Goal: Task Accomplishment & Management: Use online tool/utility

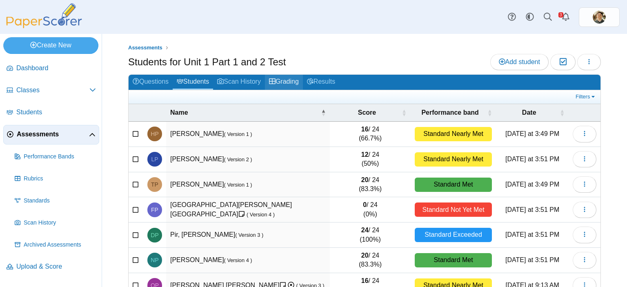
scroll to position [36, 0]
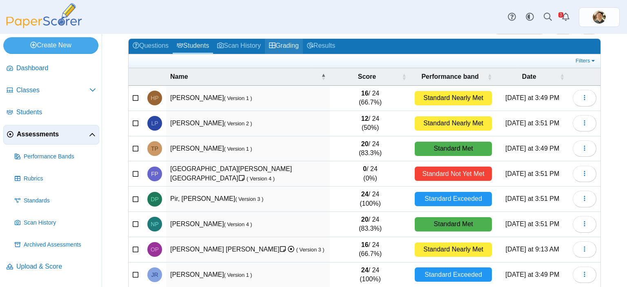
click at [285, 43] on link "Grading" at bounding box center [284, 46] width 38 height 15
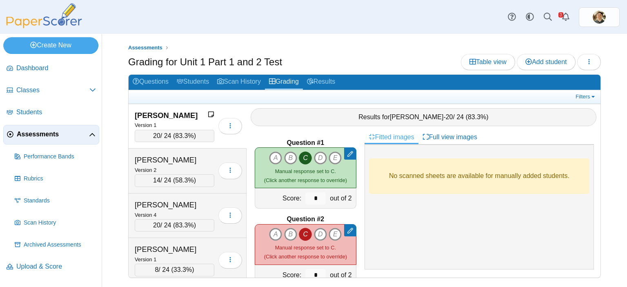
scroll to position [2638, 0]
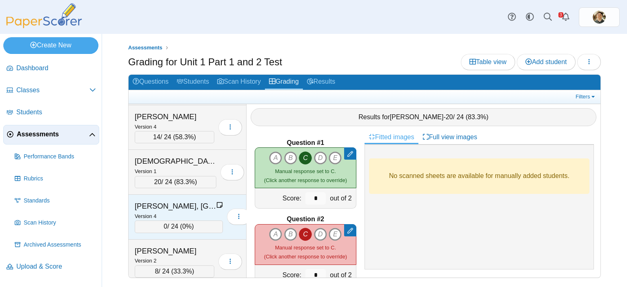
click at [188, 220] on div "0 / 24 ( 0% )" at bounding box center [179, 226] width 88 height 12
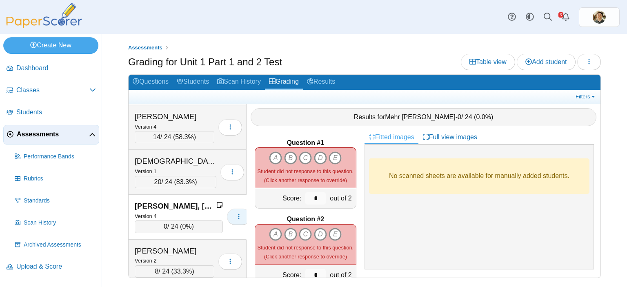
click at [236, 213] on icon "button" at bounding box center [239, 216] width 7 height 7
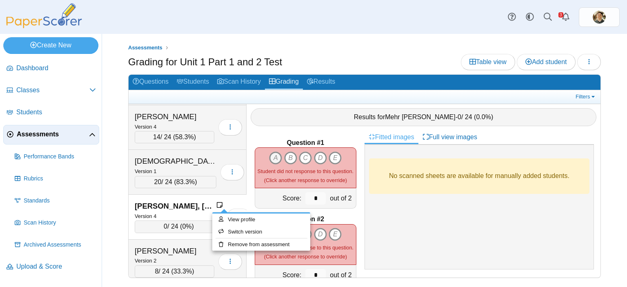
click at [271, 154] on icon "A" at bounding box center [275, 157] width 13 height 13
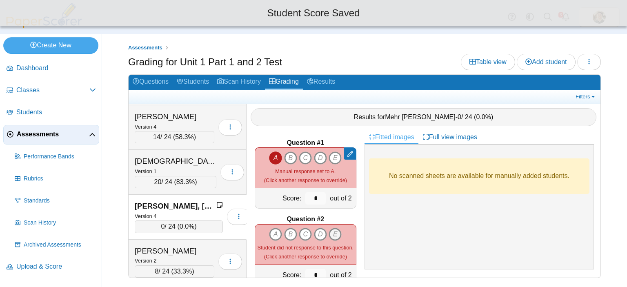
click at [334, 228] on icon "E" at bounding box center [335, 234] width 13 height 13
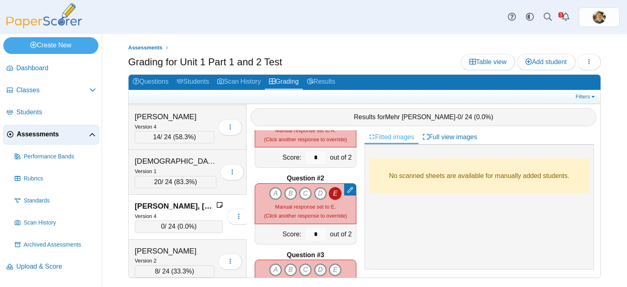
click at [317, 264] on icon "D" at bounding box center [320, 269] width 13 height 13
type input "*"
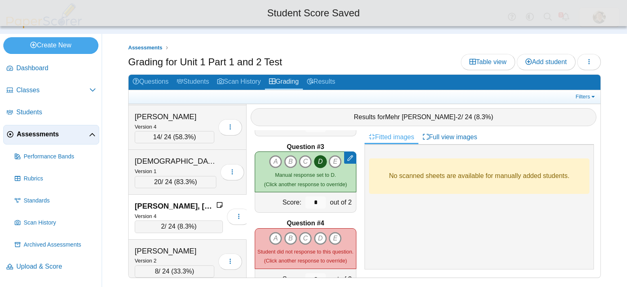
scroll to position [163, 0]
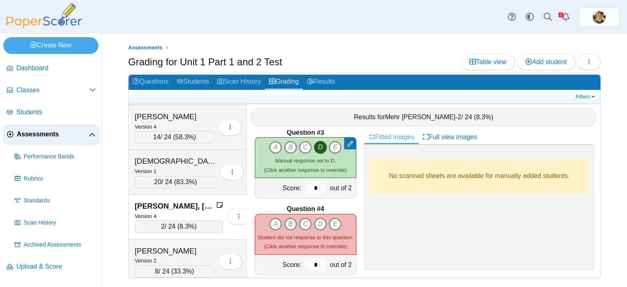
click at [289, 223] on icon "B" at bounding box center [290, 224] width 13 height 13
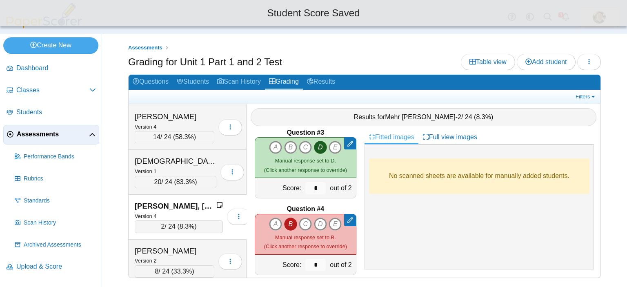
scroll to position [245, 0]
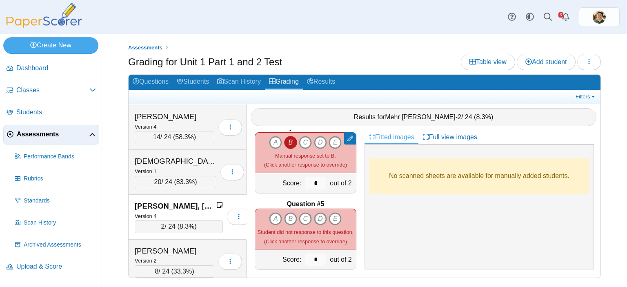
click at [314, 213] on icon "D" at bounding box center [320, 218] width 13 height 13
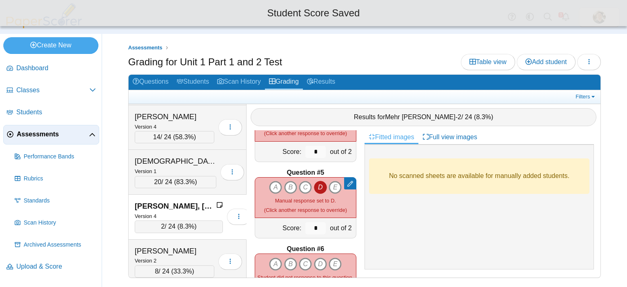
scroll to position [327, 0]
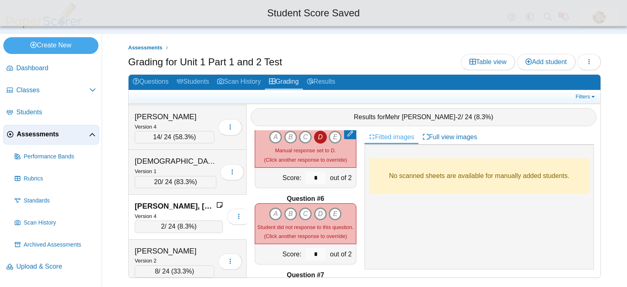
click at [318, 207] on icon "D" at bounding box center [320, 213] width 13 height 13
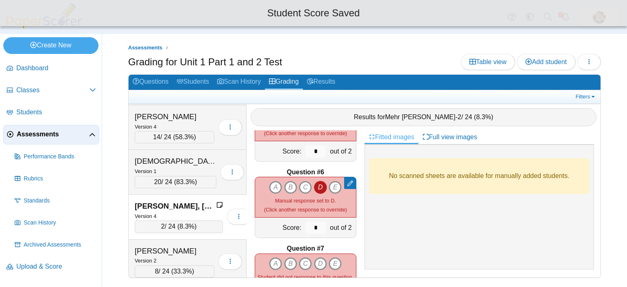
scroll to position [367, 0]
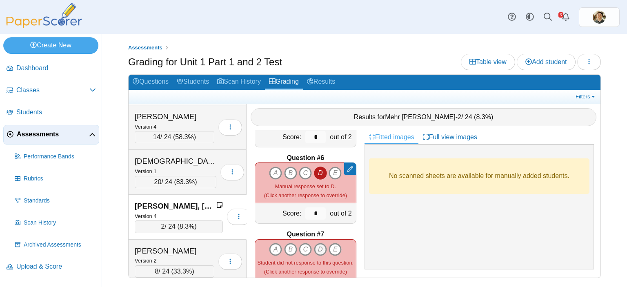
click at [315, 243] on icon "D" at bounding box center [320, 249] width 13 height 13
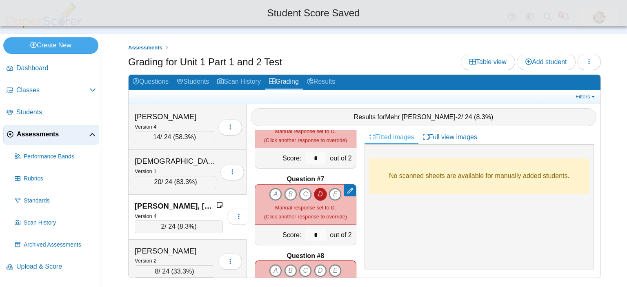
scroll to position [449, 0]
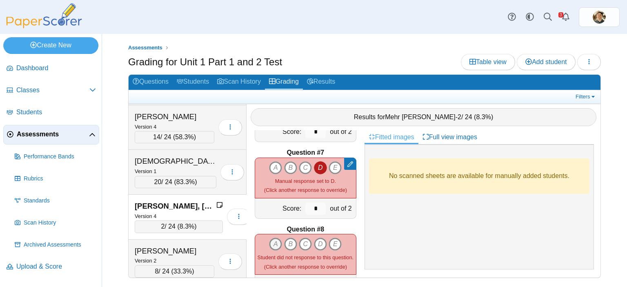
click at [274, 240] on icon "A" at bounding box center [275, 244] width 13 height 13
type input "*"
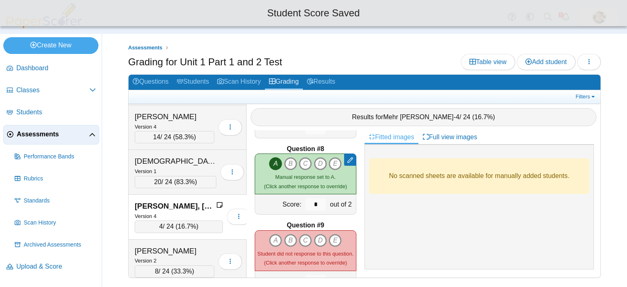
scroll to position [531, 0]
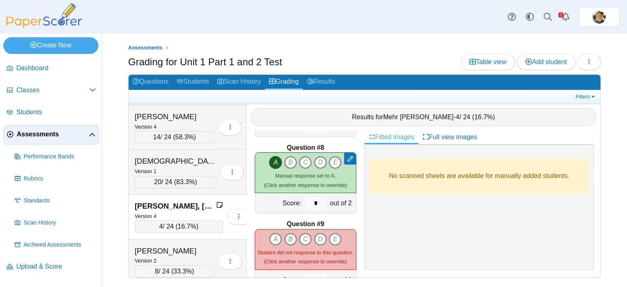
click at [287, 234] on icon "B" at bounding box center [290, 239] width 13 height 13
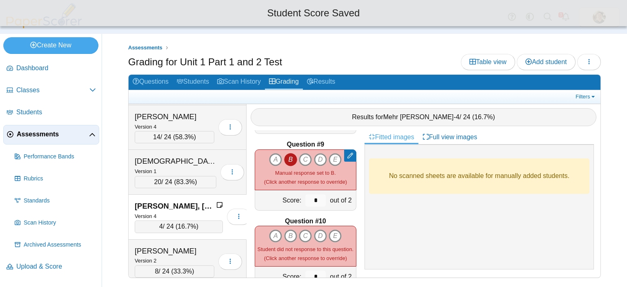
scroll to position [612, 0]
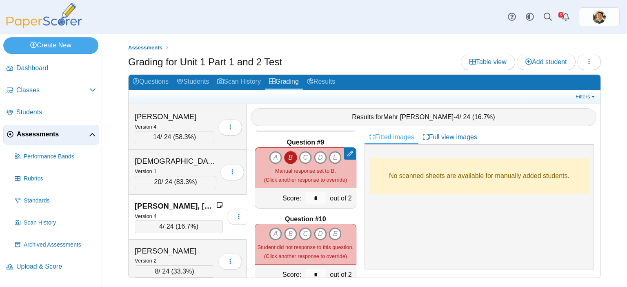
click at [277, 227] on icon "A" at bounding box center [275, 233] width 13 height 13
type input "*"
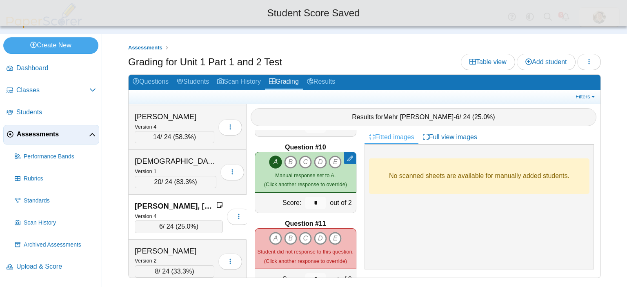
scroll to position [694, 0]
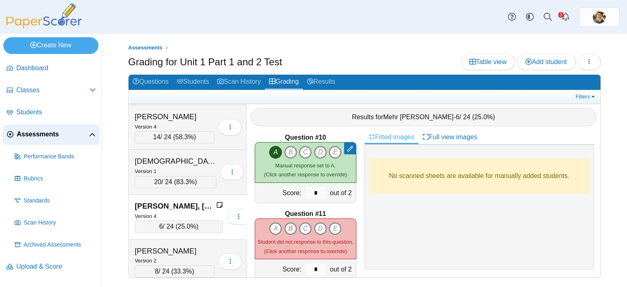
click at [287, 225] on icon "B" at bounding box center [290, 228] width 13 height 13
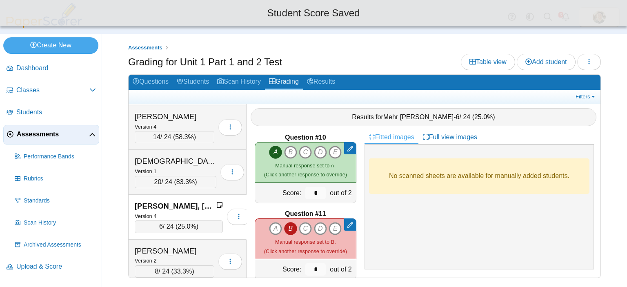
scroll to position [776, 0]
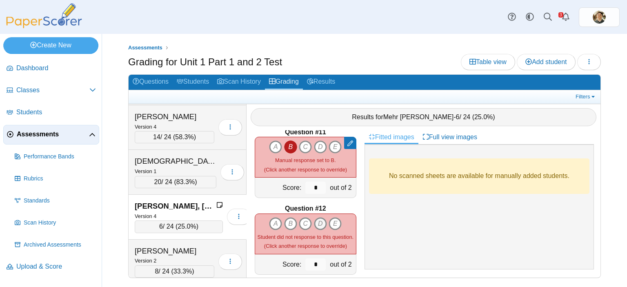
click at [318, 223] on icon "D" at bounding box center [320, 223] width 13 height 13
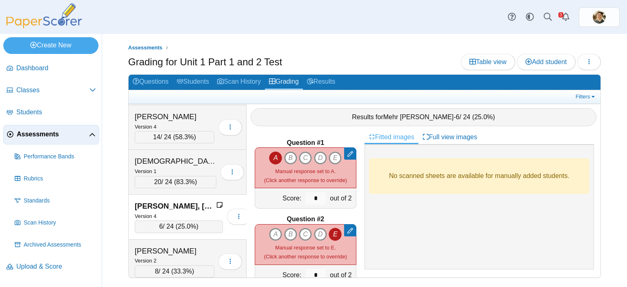
scroll to position [503, 0]
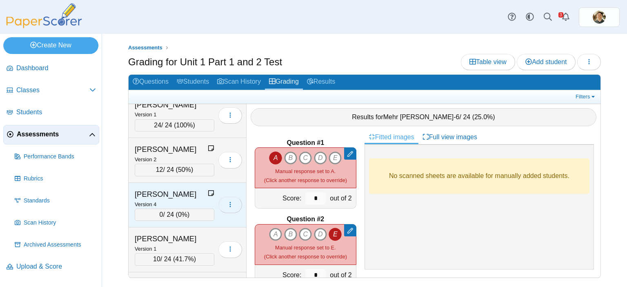
click at [227, 201] on icon "button" at bounding box center [230, 204] width 7 height 7
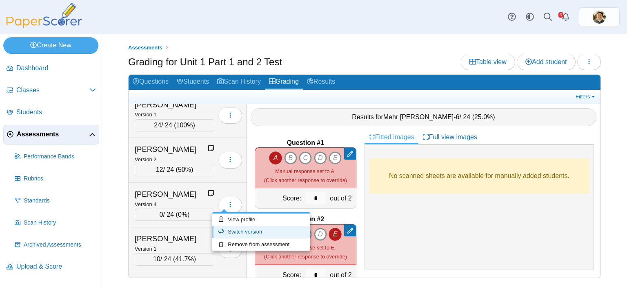
click at [234, 229] on link "Switch version" at bounding box center [261, 232] width 98 height 12
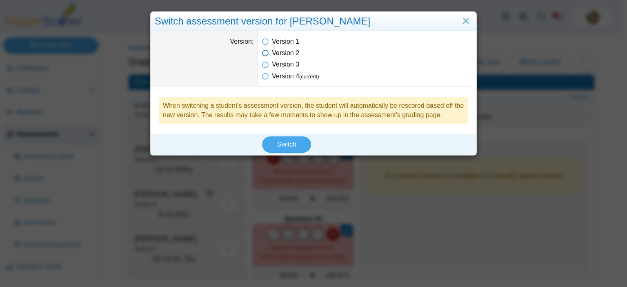
click at [262, 51] on icon at bounding box center [265, 52] width 7 height 6
click at [279, 147] on span "Switch" at bounding box center [286, 144] width 19 height 7
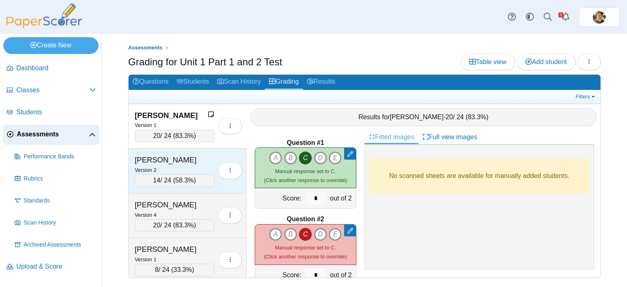
scroll to position [503, 0]
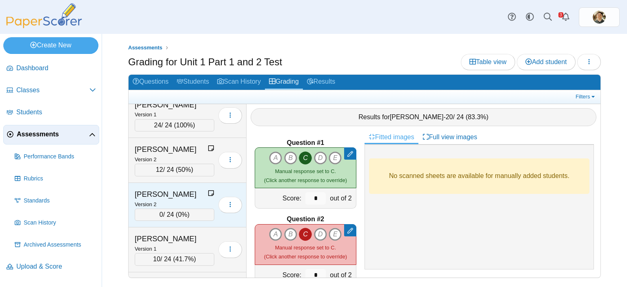
click at [184, 214] on span "0%" at bounding box center [182, 214] width 9 height 7
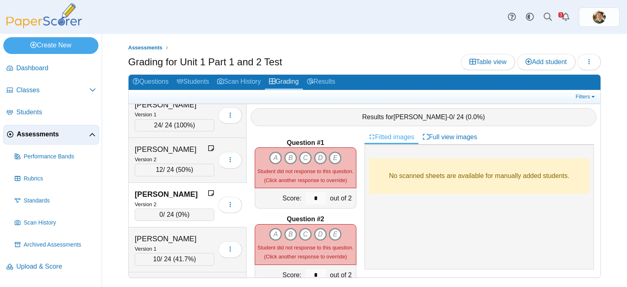
click at [319, 151] on icon "D" at bounding box center [320, 157] width 13 height 13
type input "*"
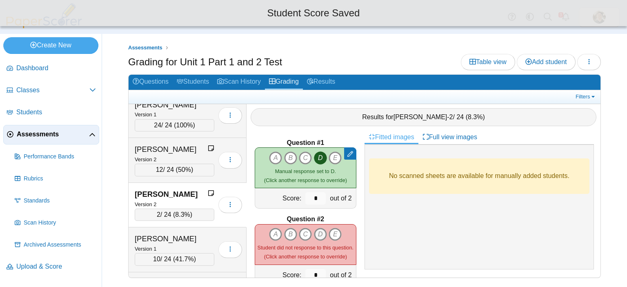
click at [318, 228] on icon "D" at bounding box center [320, 234] width 13 height 13
type input "*"
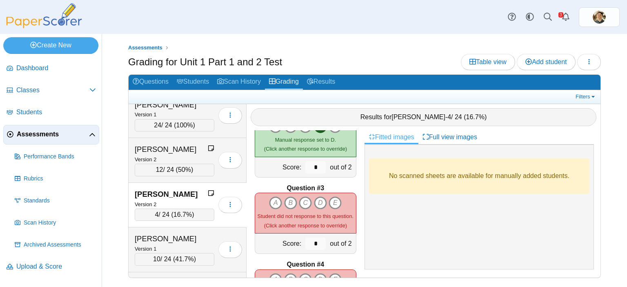
scroll to position [122, 0]
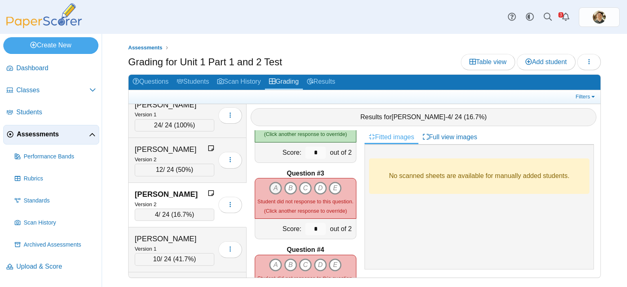
click at [269, 182] on icon "A" at bounding box center [275, 188] width 13 height 13
type input "*"
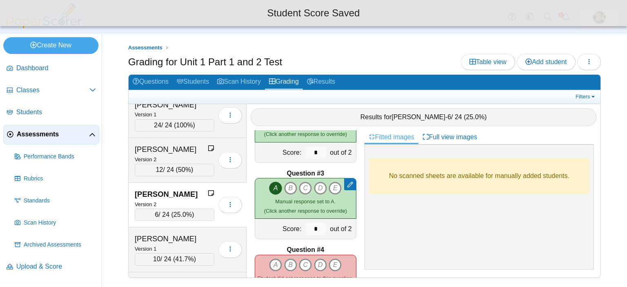
click at [271, 258] on icon "A" at bounding box center [275, 264] width 13 height 13
type input "*"
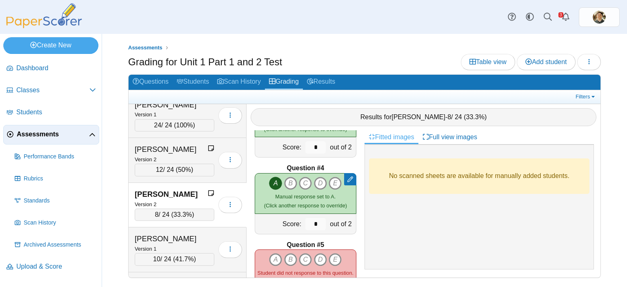
scroll to position [245, 0]
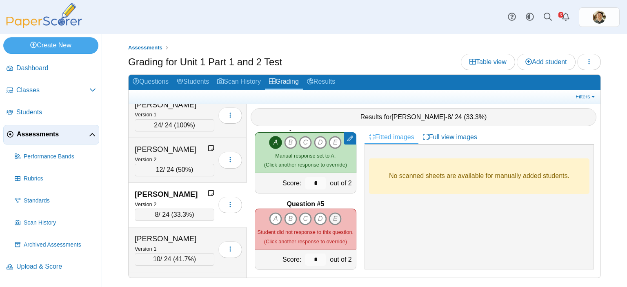
click at [329, 212] on icon "E" at bounding box center [335, 218] width 13 height 13
type input "*"
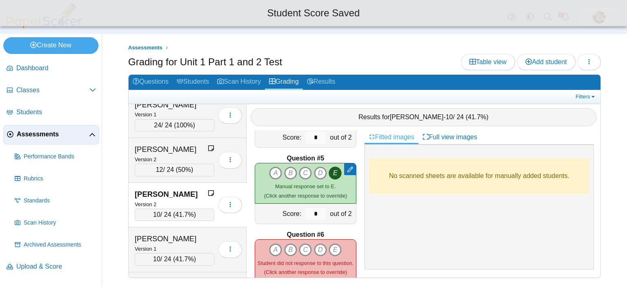
scroll to position [367, 0]
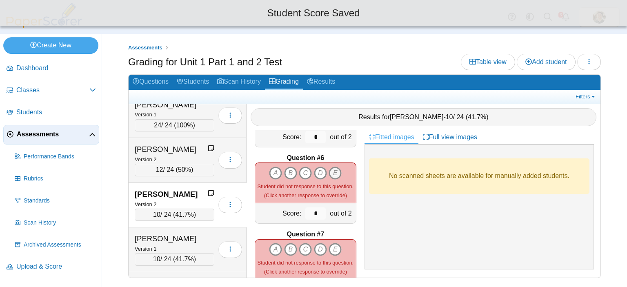
click at [336, 167] on icon "E" at bounding box center [335, 173] width 13 height 13
type input "*"
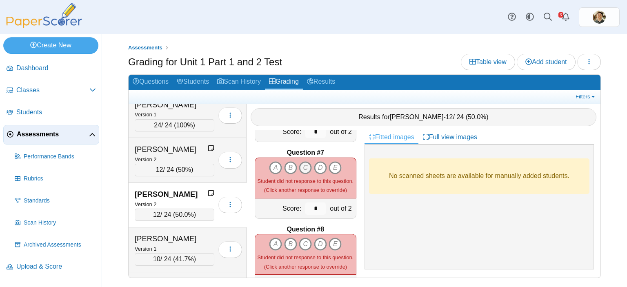
click at [305, 161] on icon "C" at bounding box center [305, 167] width 13 height 13
type input "*"
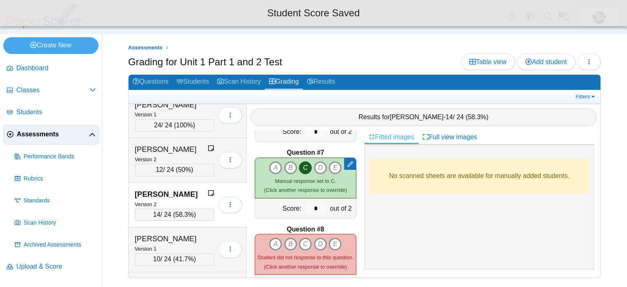
click at [287, 239] on icon "B" at bounding box center [290, 244] width 13 height 13
type input "*"
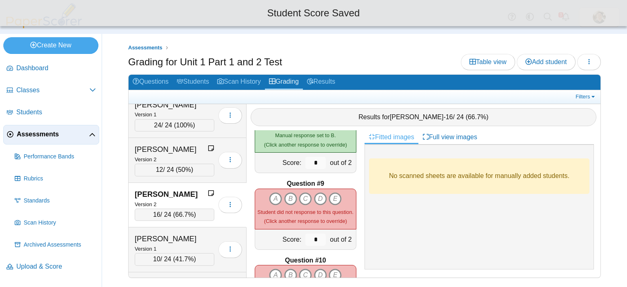
scroll to position [572, 0]
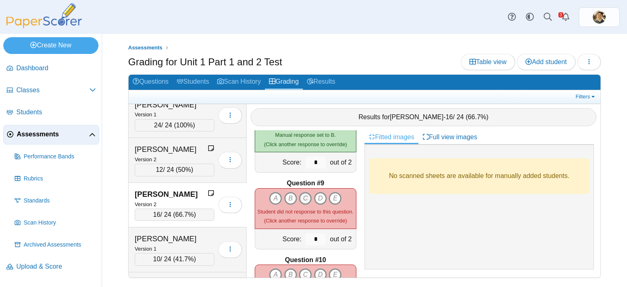
click at [302, 194] on icon "C" at bounding box center [305, 198] width 13 height 13
type input "*"
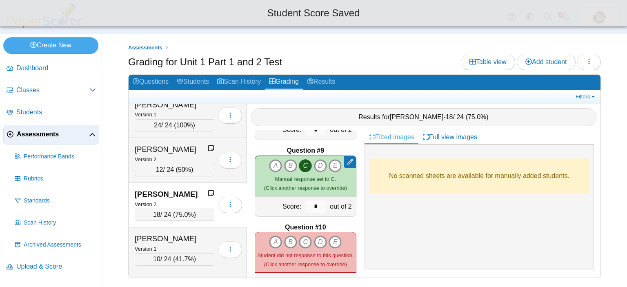
scroll to position [653, 0]
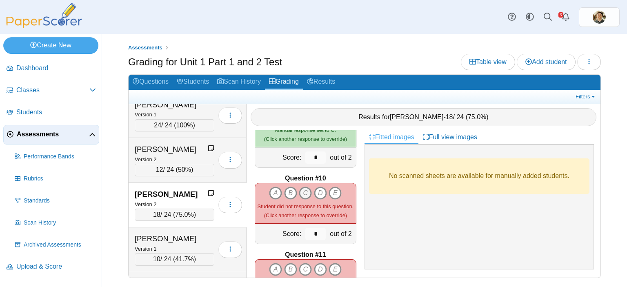
click at [304, 189] on icon "C" at bounding box center [305, 193] width 13 height 13
type input "*"
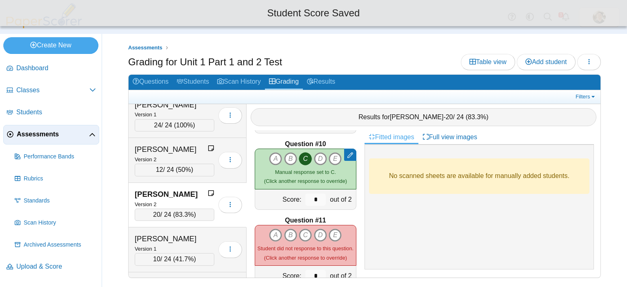
scroll to position [735, 0]
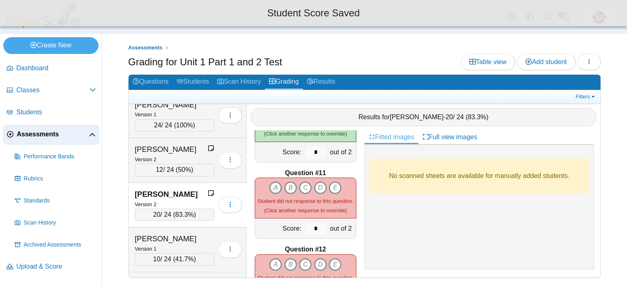
click at [274, 181] on icon "A" at bounding box center [275, 187] width 13 height 13
type input "*"
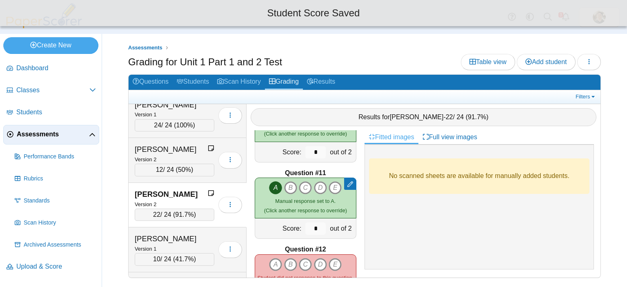
scroll to position [776, 0]
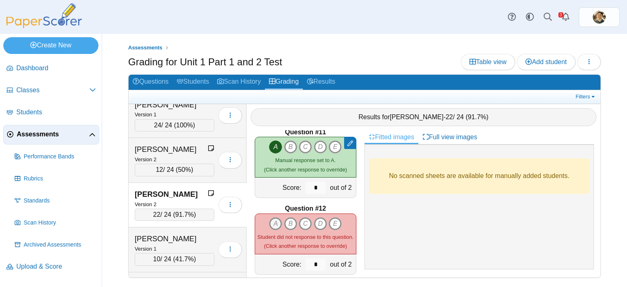
click at [273, 220] on icon "A" at bounding box center [275, 223] width 13 height 13
type input "*"
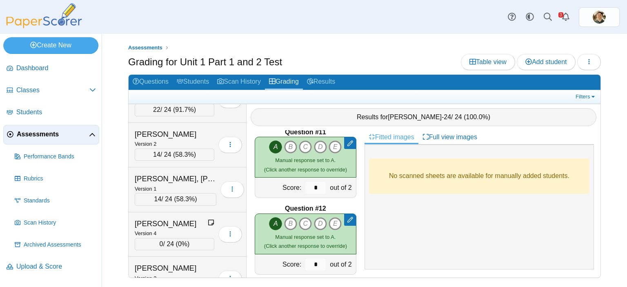
scroll to position [6641, 0]
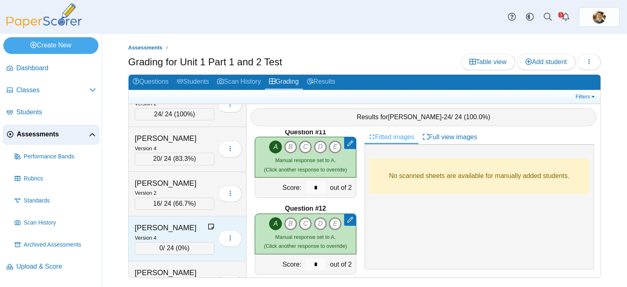
click at [179, 242] on div "0 / 24 ( 0% )" at bounding box center [175, 248] width 80 height 12
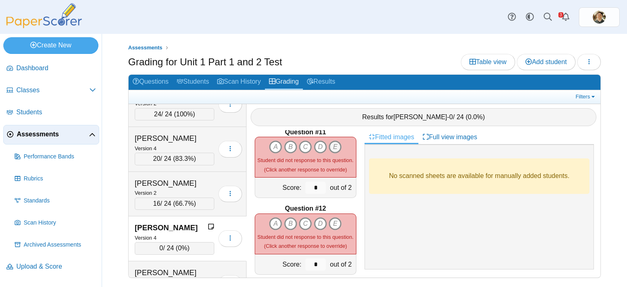
click at [331, 140] on icon "E" at bounding box center [335, 146] width 13 height 13
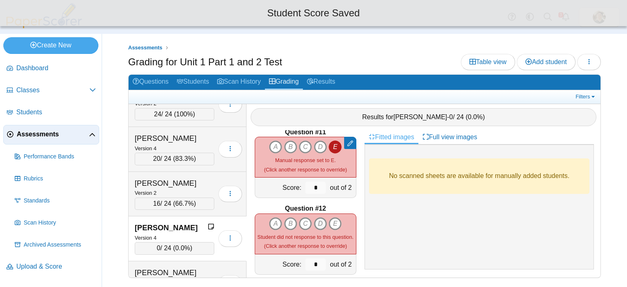
click at [316, 218] on icon "D" at bounding box center [320, 223] width 13 height 13
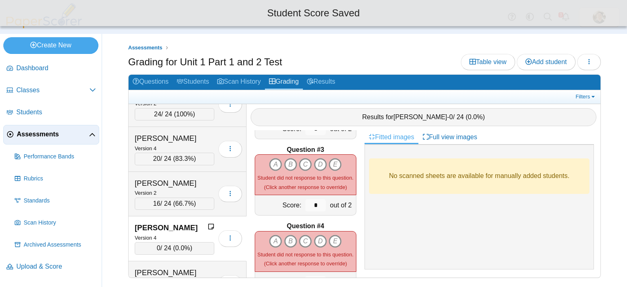
scroll to position [0, 0]
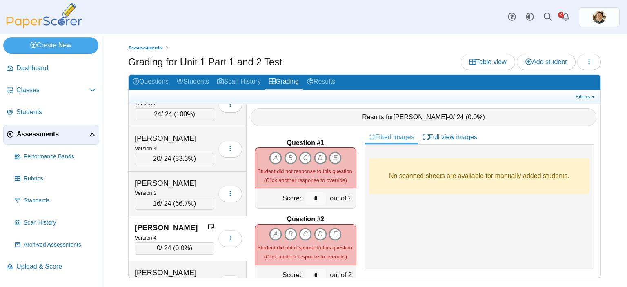
click at [331, 152] on icon "E" at bounding box center [335, 157] width 13 height 13
type input "*"
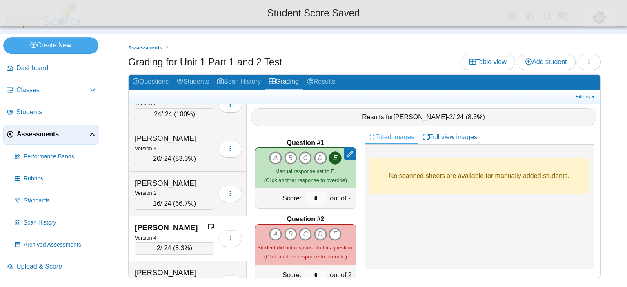
click at [315, 228] on icon "D" at bounding box center [320, 234] width 13 height 13
type input "*"
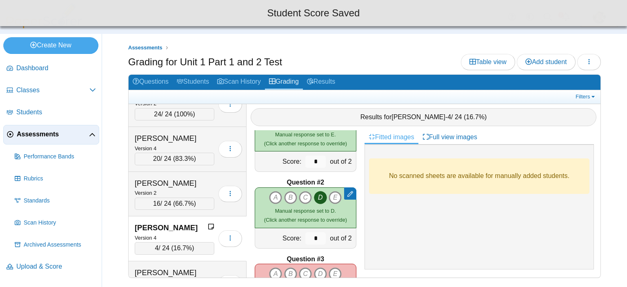
scroll to position [82, 0]
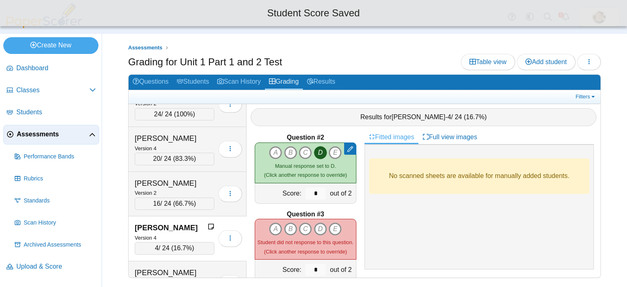
click at [315, 223] on icon "D" at bounding box center [320, 229] width 13 height 13
type input "*"
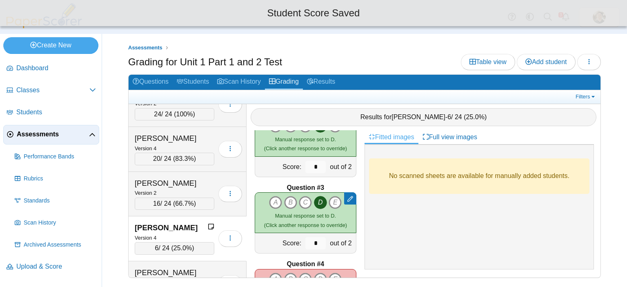
scroll to position [122, 0]
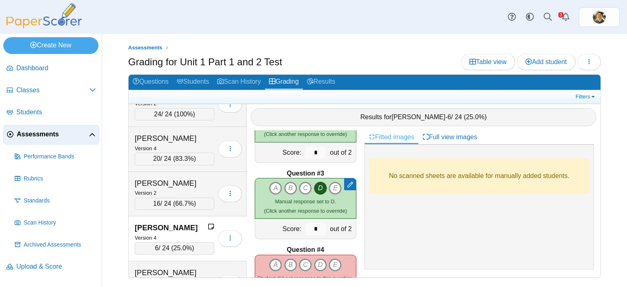
drag, startPoint x: 272, startPoint y: 260, endPoint x: 273, endPoint y: 245, distance: 15.1
click at [272, 259] on icon "A" at bounding box center [275, 264] width 13 height 13
type input "*"
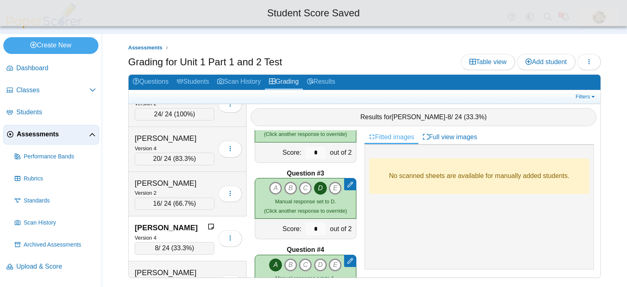
scroll to position [204, 0]
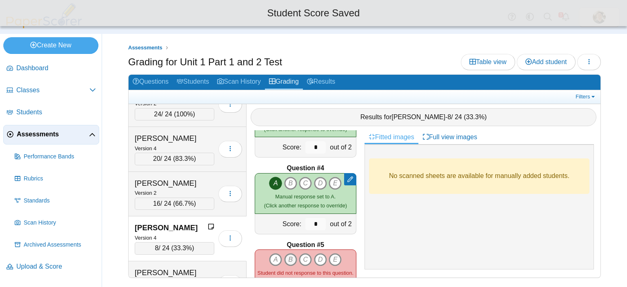
click at [289, 253] on icon "B" at bounding box center [290, 259] width 13 height 13
type input "*"
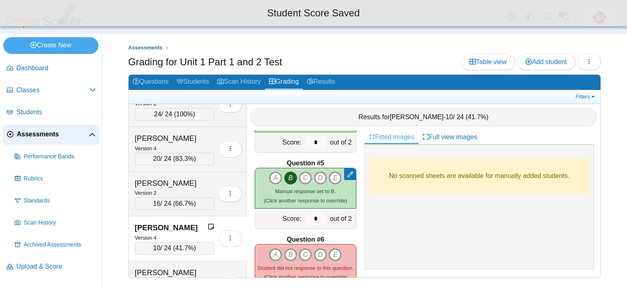
scroll to position [327, 0]
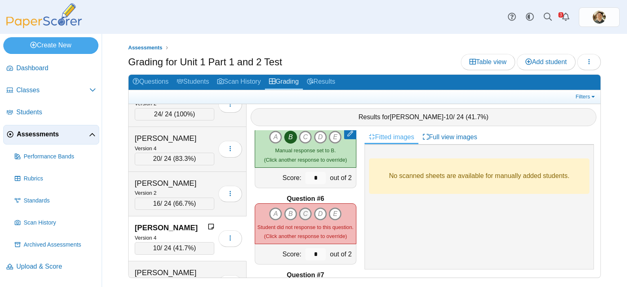
click at [303, 207] on icon "C" at bounding box center [305, 213] width 13 height 13
type input "*"
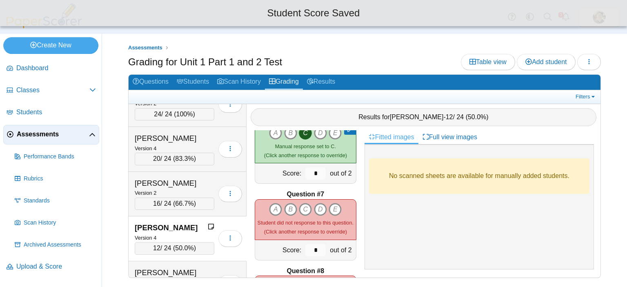
scroll to position [408, 0]
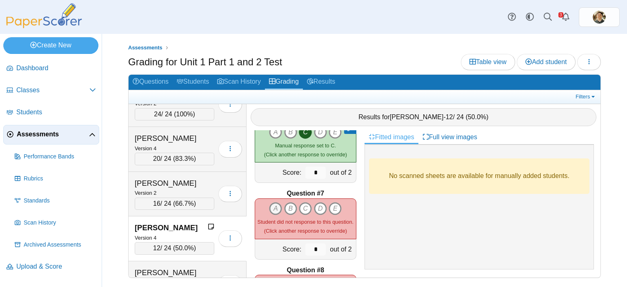
click at [273, 202] on icon "A" at bounding box center [275, 208] width 13 height 13
type input "*"
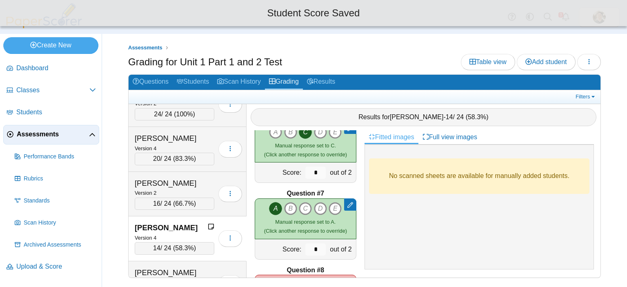
scroll to position [490, 0]
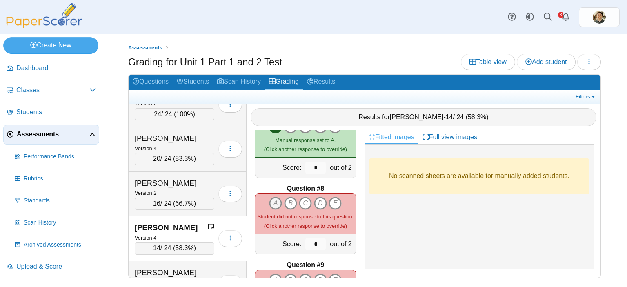
click at [273, 197] on icon "A" at bounding box center [275, 203] width 13 height 13
type input "*"
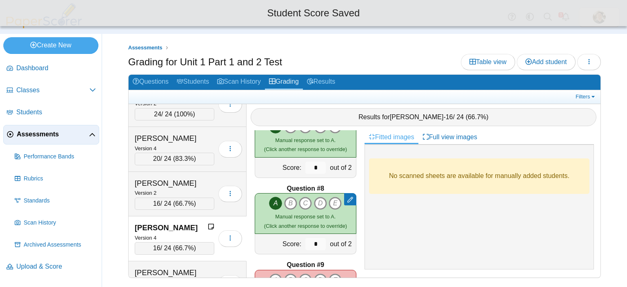
scroll to position [572, 0]
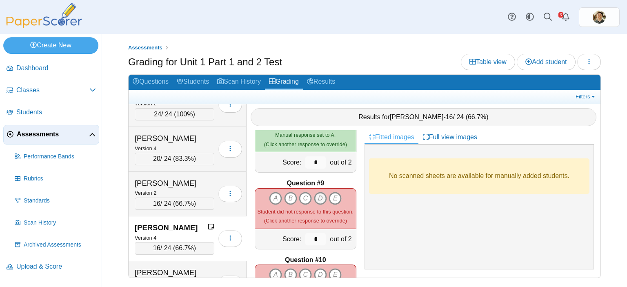
click at [316, 192] on icon "D" at bounding box center [320, 198] width 13 height 13
type input "*"
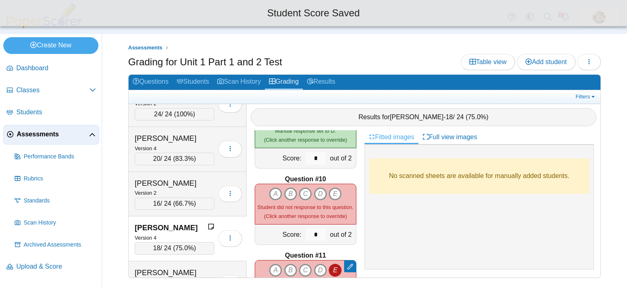
scroll to position [653, 0]
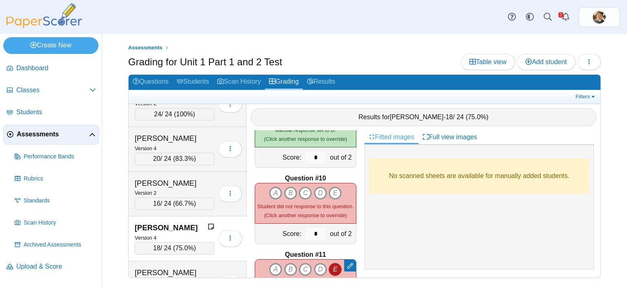
click at [270, 187] on icon "A" at bounding box center [275, 193] width 13 height 13
type input "*"
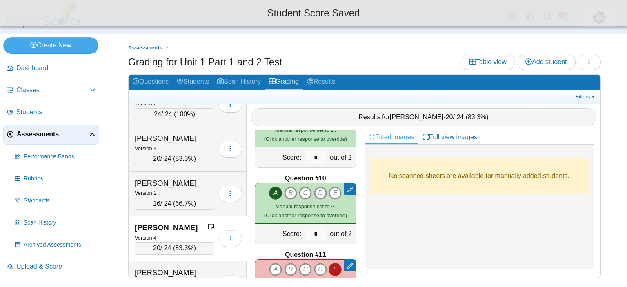
scroll to position [735, 0]
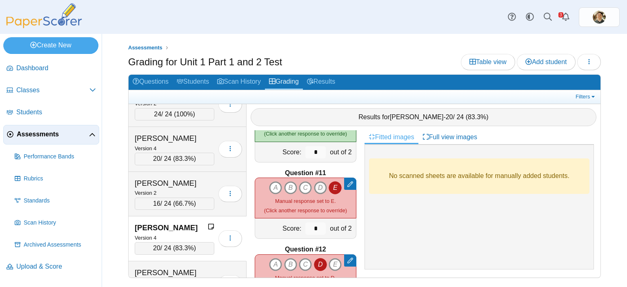
click at [318, 186] on icon "D" at bounding box center [320, 187] width 13 height 13
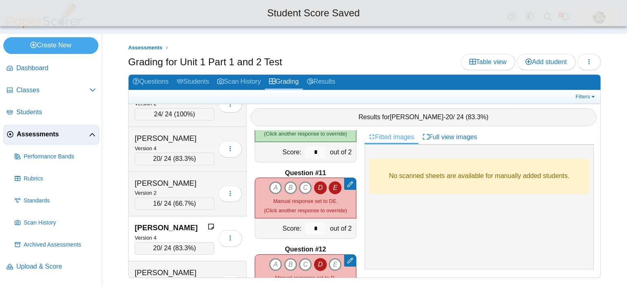
click at [329, 186] on icon "E" at bounding box center [335, 187] width 13 height 13
type input "*"
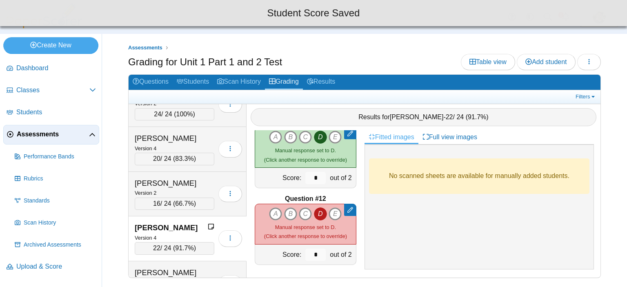
scroll to position [786, 0]
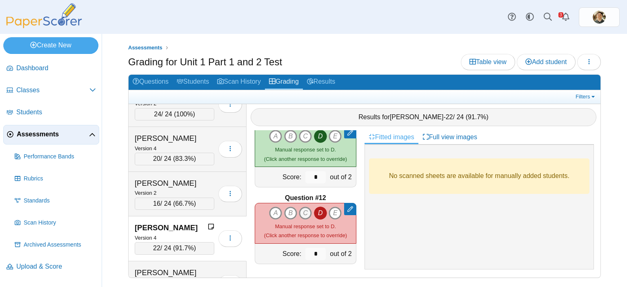
click at [300, 209] on icon "C" at bounding box center [305, 213] width 13 height 13
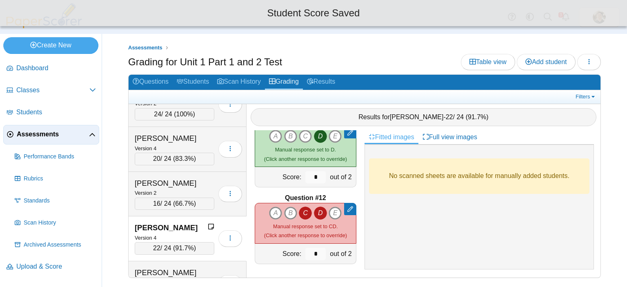
click at [315, 210] on icon "D" at bounding box center [320, 213] width 13 height 13
type input "*"
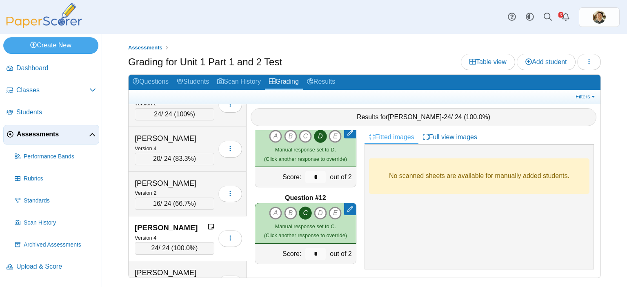
scroll to position [1036, 0]
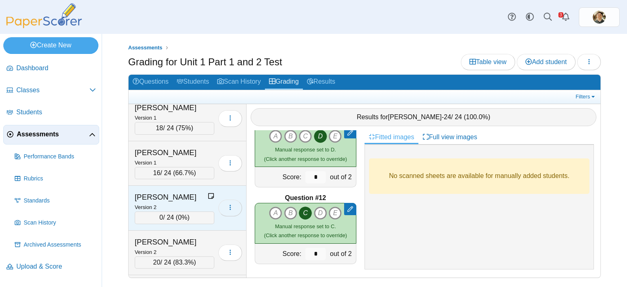
click at [219, 200] on button "button" at bounding box center [230, 208] width 24 height 16
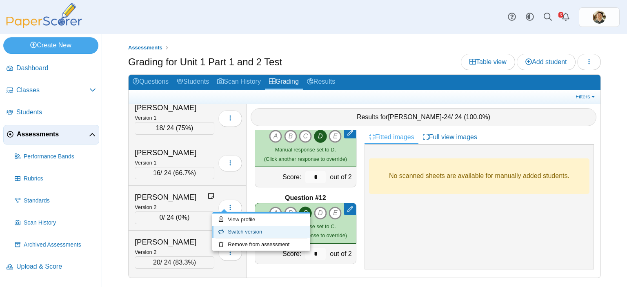
click at [239, 234] on link "Switch version" at bounding box center [261, 232] width 98 height 12
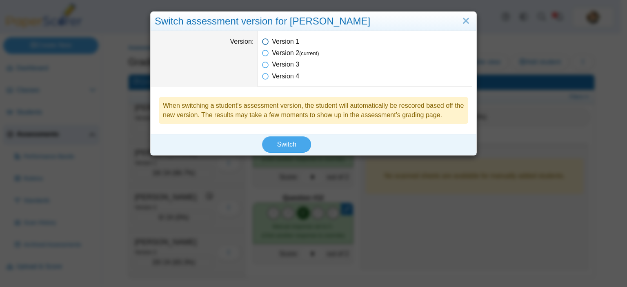
click at [262, 43] on icon at bounding box center [265, 40] width 7 height 6
click at [289, 147] on span "Switch" at bounding box center [286, 144] width 19 height 7
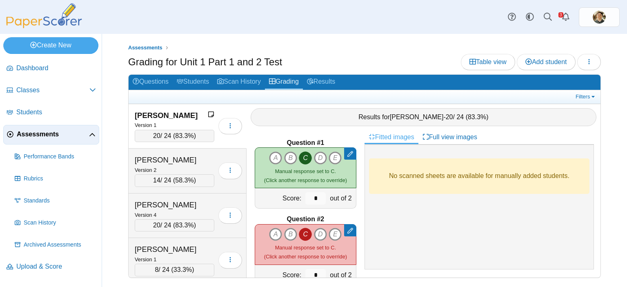
scroll to position [1036, 0]
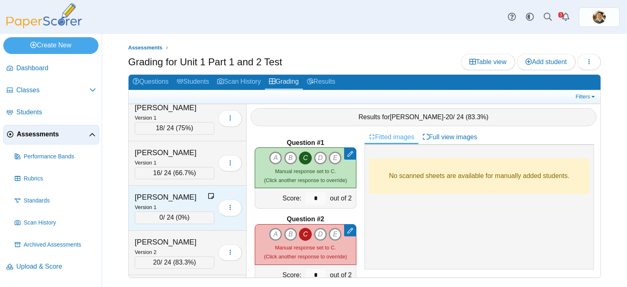
click at [183, 203] on div "Version 1" at bounding box center [175, 207] width 80 height 9
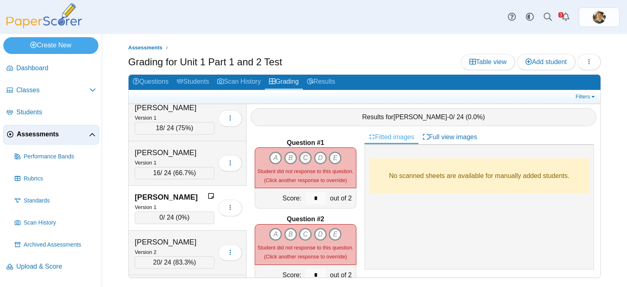
click at [302, 151] on icon "C" at bounding box center [305, 157] width 13 height 13
type input "*"
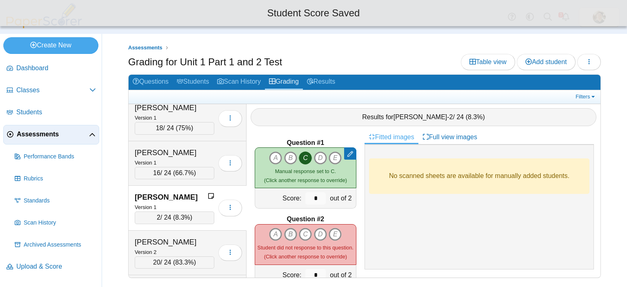
click at [287, 230] on icon "B" at bounding box center [290, 234] width 13 height 13
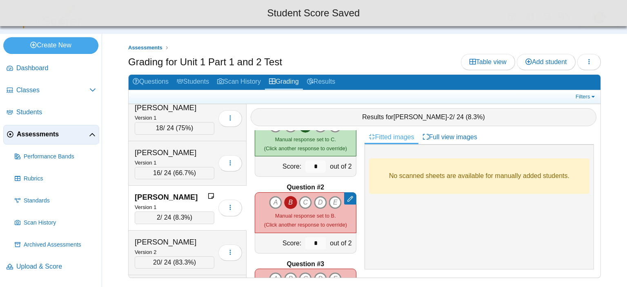
scroll to position [82, 0]
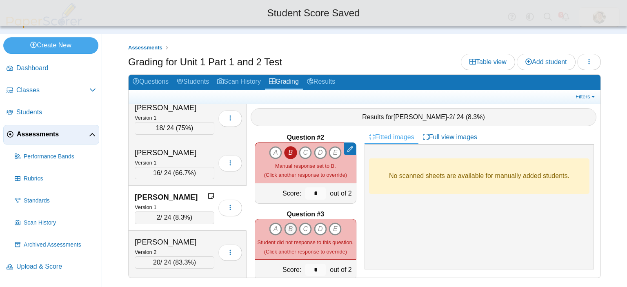
click at [289, 223] on icon "B" at bounding box center [290, 229] width 13 height 13
type input "*"
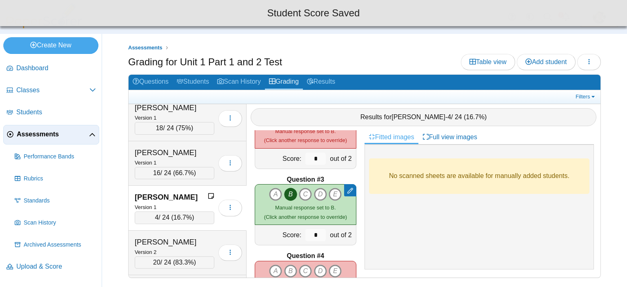
scroll to position [163, 0]
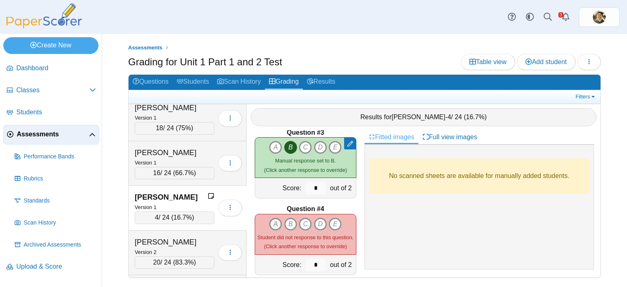
click at [272, 218] on icon "A" at bounding box center [275, 224] width 13 height 13
type input "*"
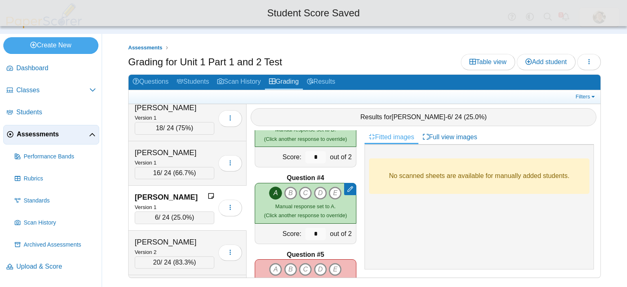
scroll to position [245, 0]
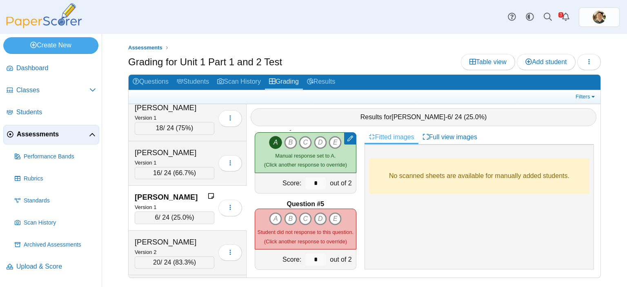
click at [316, 213] on icon "D" at bounding box center [320, 218] width 13 height 13
type input "*"
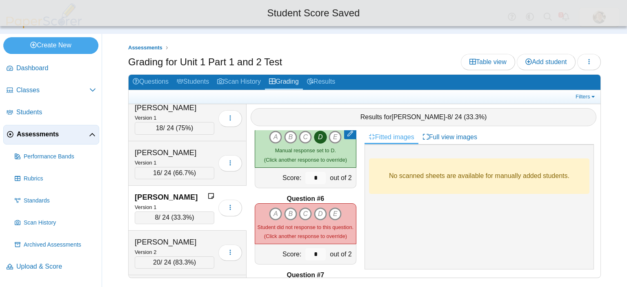
scroll to position [367, 0]
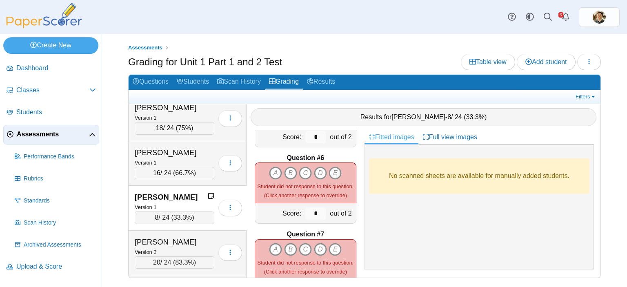
click at [331, 167] on icon "E" at bounding box center [335, 173] width 13 height 13
type input "*"
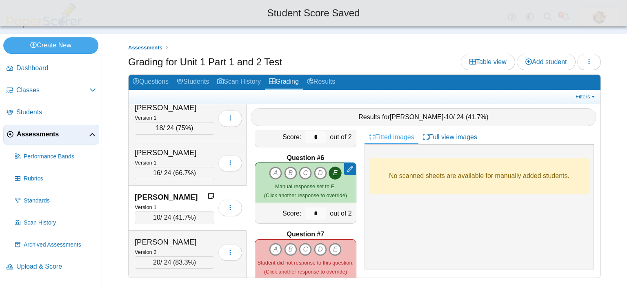
scroll to position [408, 0]
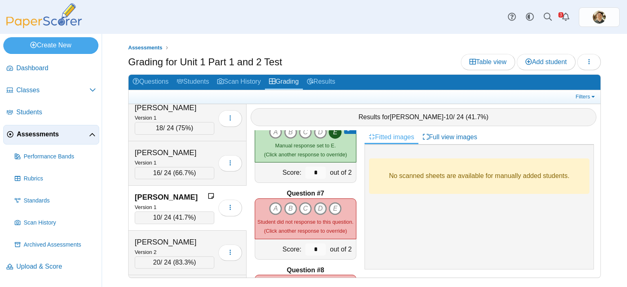
click at [319, 202] on icon "D" at bounding box center [320, 208] width 13 height 13
type input "*"
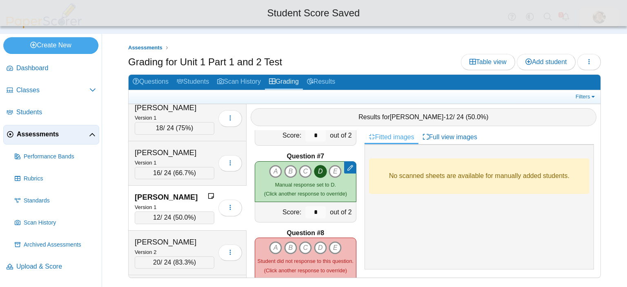
scroll to position [490, 0]
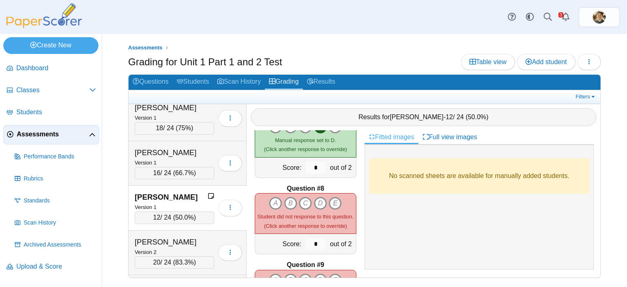
click at [336, 198] on icon "E" at bounding box center [335, 203] width 13 height 13
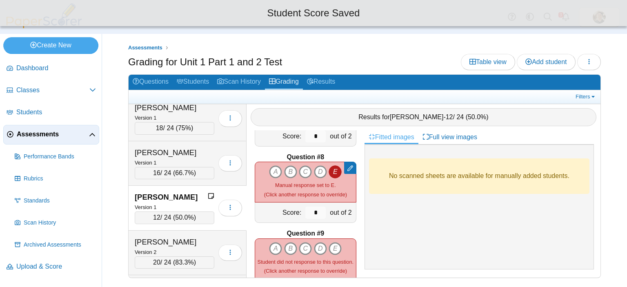
scroll to position [572, 0]
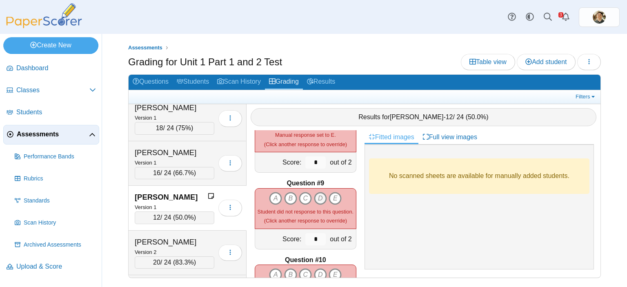
click at [316, 192] on icon "D" at bounding box center [320, 198] width 13 height 13
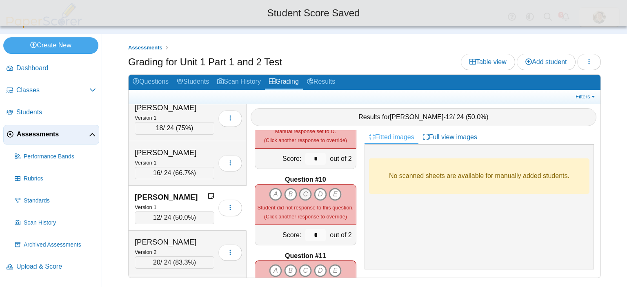
scroll to position [653, 0]
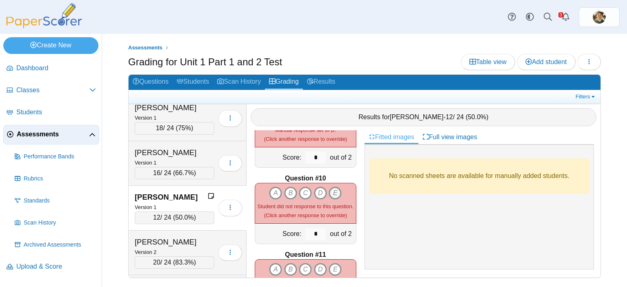
click at [333, 188] on icon "E" at bounding box center [335, 193] width 13 height 13
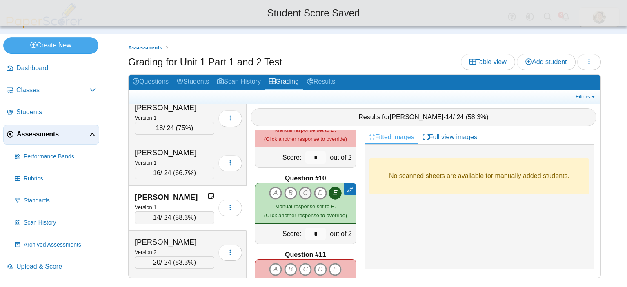
type input "*"
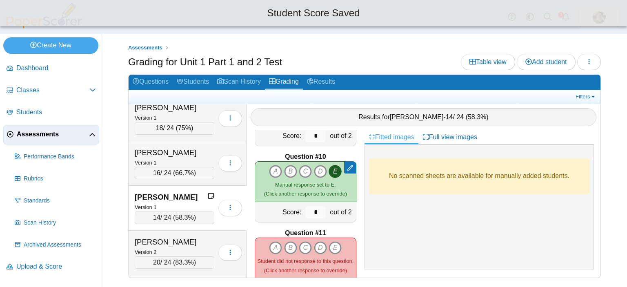
scroll to position [735, 0]
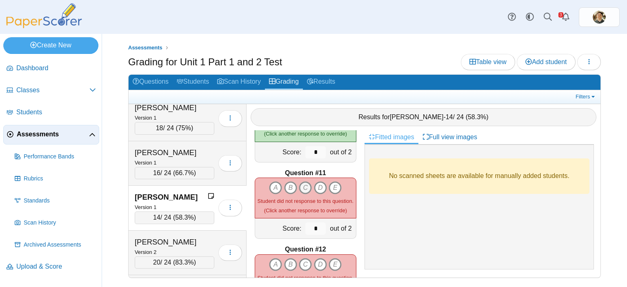
click at [303, 184] on icon "C" at bounding box center [305, 187] width 13 height 13
type input "*"
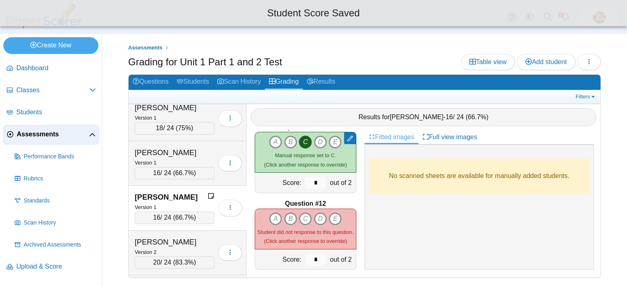
scroll to position [786, 0]
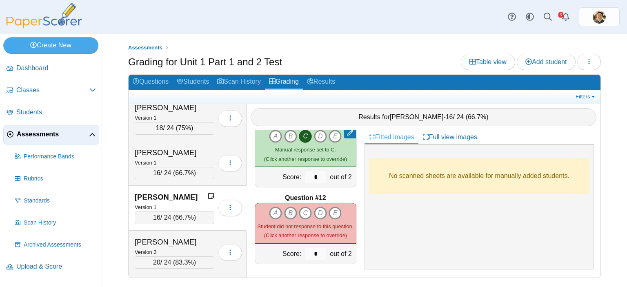
click at [292, 207] on icon "B" at bounding box center [290, 213] width 13 height 13
type input "*"
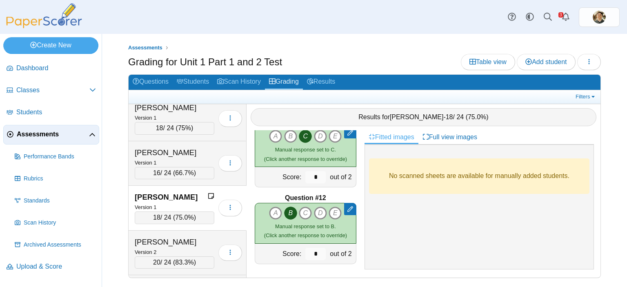
scroll to position [4550, 0]
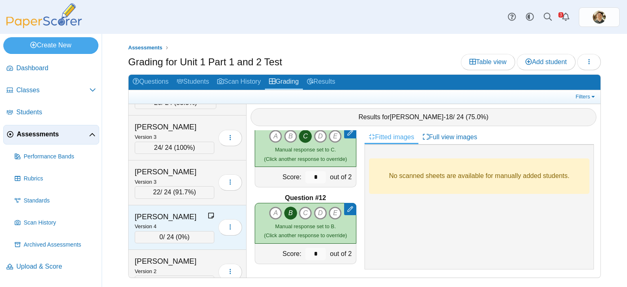
click at [196, 231] on div "0 / 24 ( 0% )" at bounding box center [175, 237] width 80 height 12
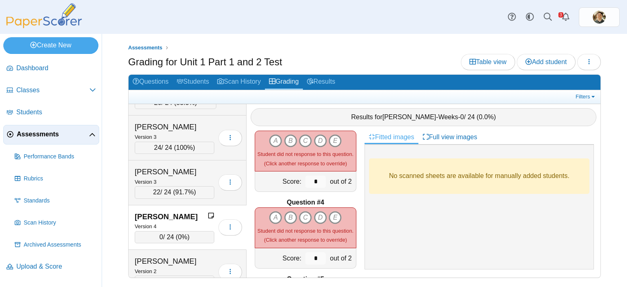
scroll to position [0, 0]
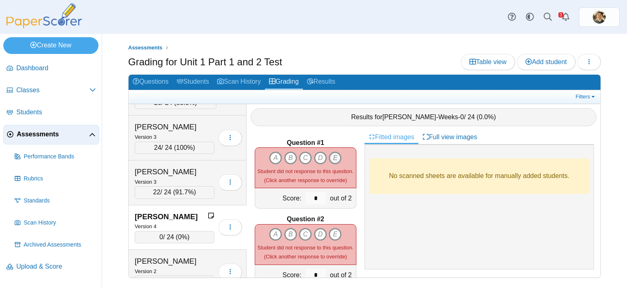
click at [329, 153] on icon "E" at bounding box center [335, 157] width 13 height 13
type input "*"
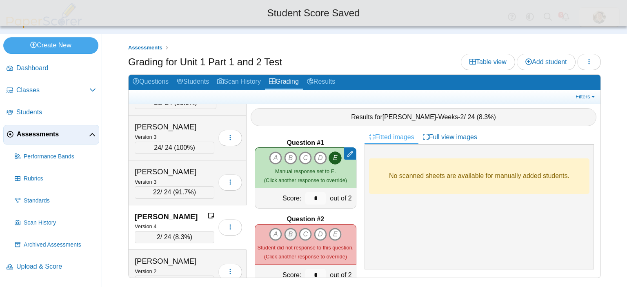
click at [289, 229] on icon "B" at bounding box center [290, 234] width 13 height 13
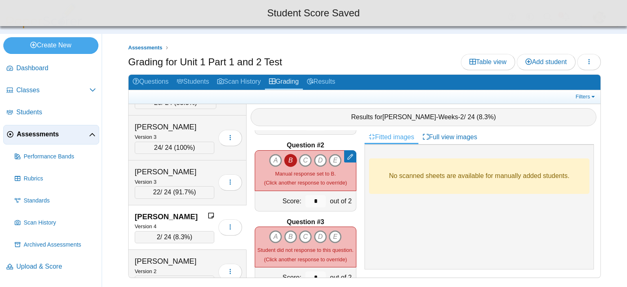
scroll to position [82, 0]
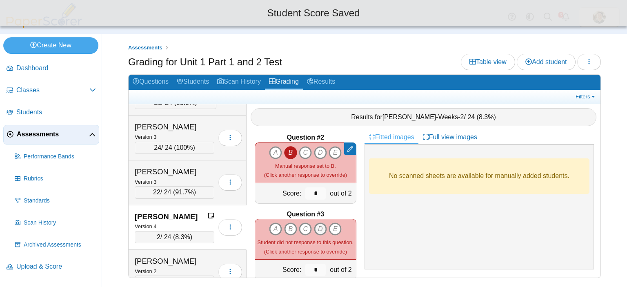
click at [318, 223] on icon "D" at bounding box center [320, 229] width 13 height 13
type input "*"
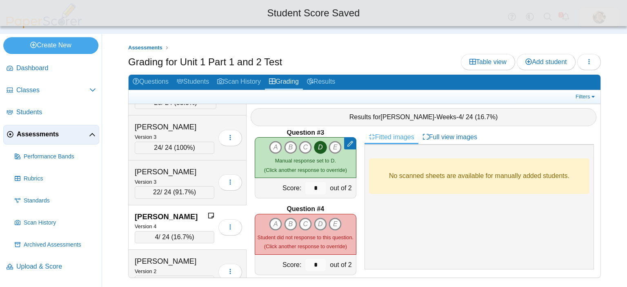
click at [315, 218] on icon "D" at bounding box center [320, 224] width 13 height 13
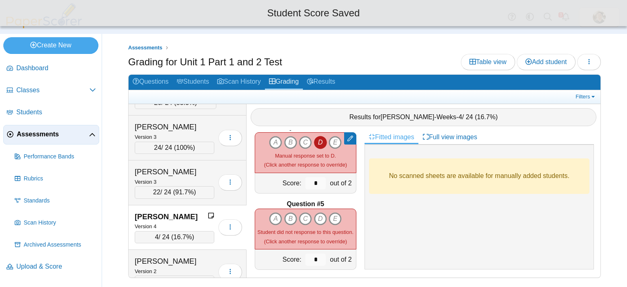
scroll to position [286, 0]
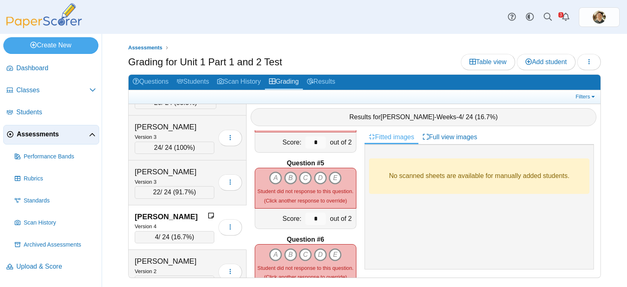
click at [291, 174] on icon "B" at bounding box center [290, 177] width 13 height 13
type input "*"
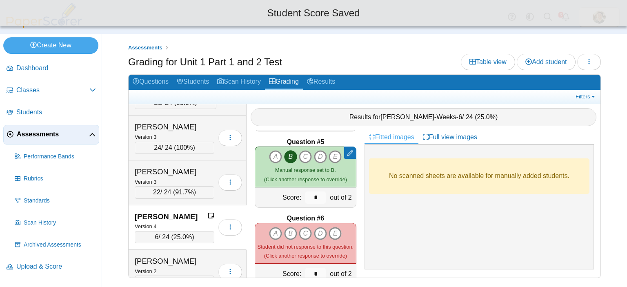
scroll to position [367, 0]
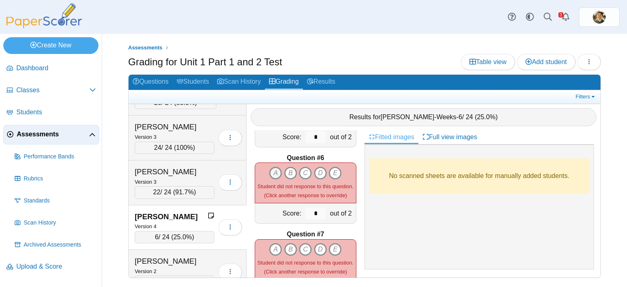
click at [274, 167] on icon "A" at bounding box center [275, 173] width 13 height 13
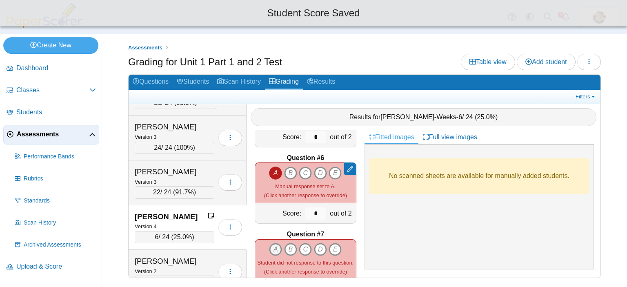
click at [277, 243] on icon "A" at bounding box center [275, 249] width 13 height 13
type input "*"
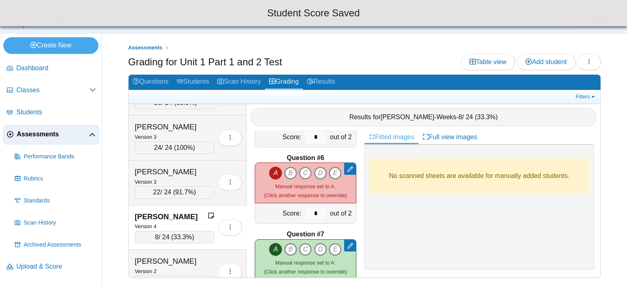
scroll to position [449, 0]
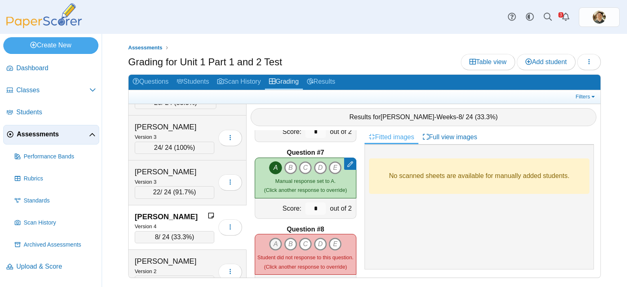
click at [274, 238] on icon "A" at bounding box center [275, 244] width 13 height 13
type input "*"
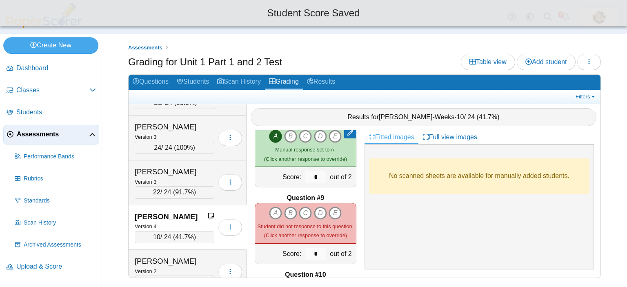
scroll to position [572, 0]
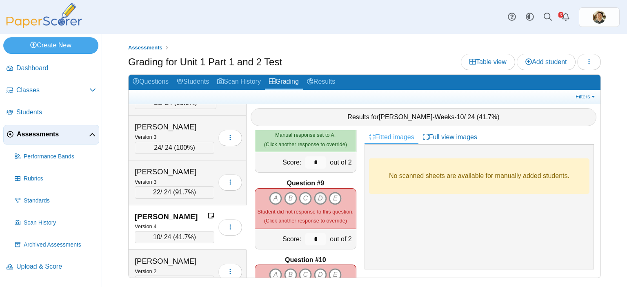
click at [315, 194] on icon "D" at bounding box center [320, 198] width 13 height 13
type input "*"
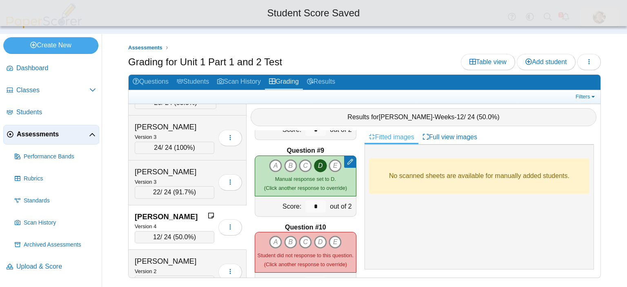
scroll to position [653, 0]
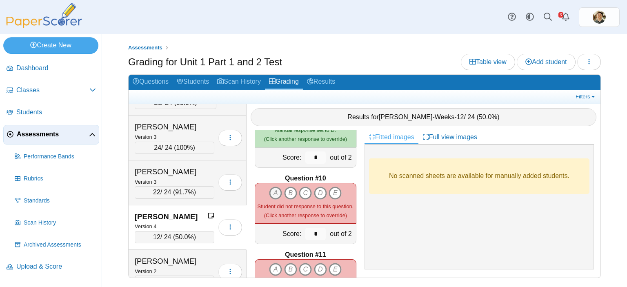
click at [271, 187] on icon "A" at bounding box center [275, 193] width 13 height 13
type input "*"
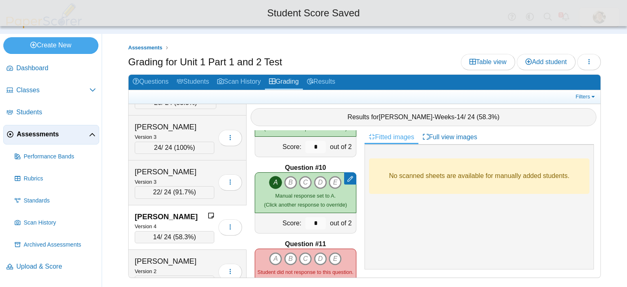
scroll to position [694, 0]
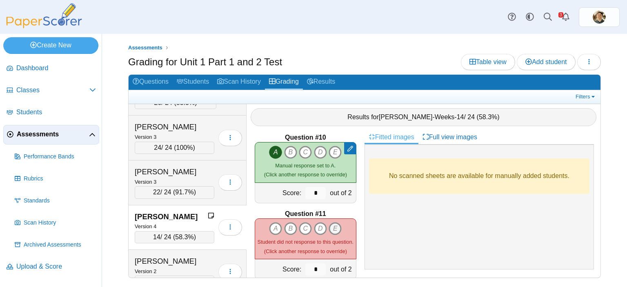
click at [330, 222] on icon "E" at bounding box center [335, 228] width 13 height 13
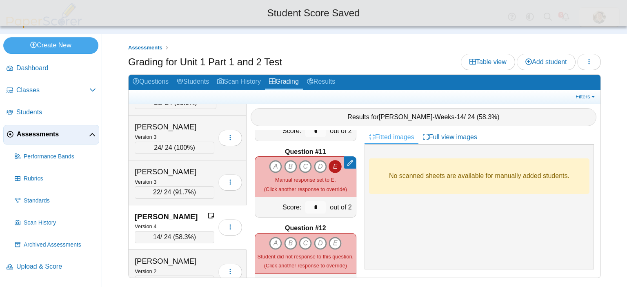
scroll to position [776, 0]
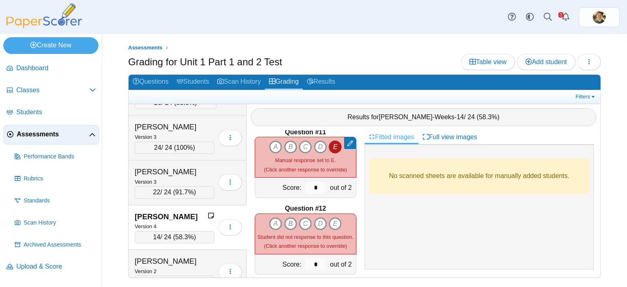
click at [288, 218] on icon "B" at bounding box center [290, 223] width 13 height 13
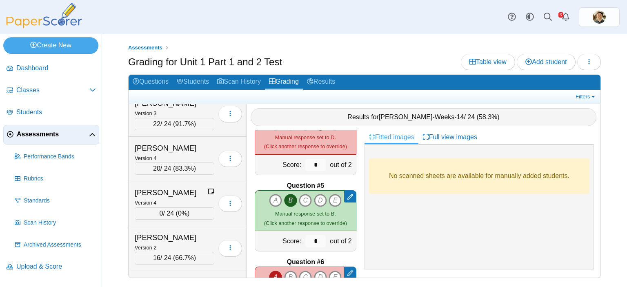
scroll to position [0, 0]
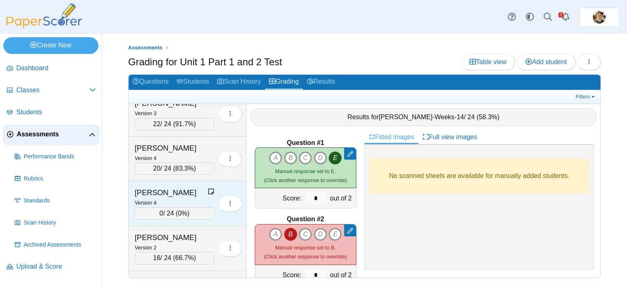
click at [188, 193] on div "[PERSON_NAME]" at bounding box center [171, 192] width 73 height 11
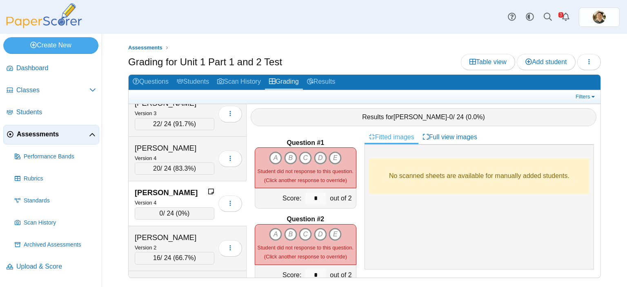
click at [314, 152] on icon "D" at bounding box center [320, 157] width 13 height 13
click at [274, 228] on icon "A" at bounding box center [275, 234] width 13 height 13
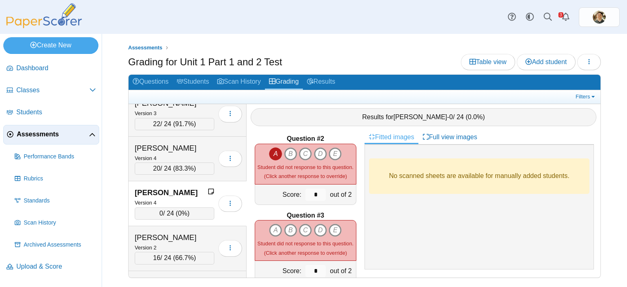
scroll to position [82, 0]
click at [317, 223] on icon "D" at bounding box center [320, 229] width 13 height 13
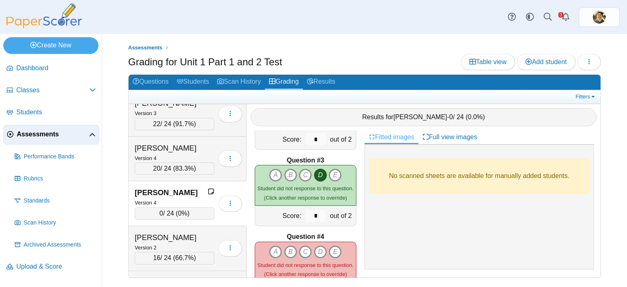
scroll to position [163, 0]
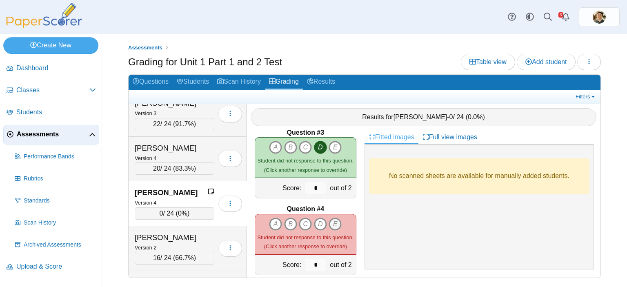
click at [332, 218] on icon "E" at bounding box center [335, 224] width 13 height 13
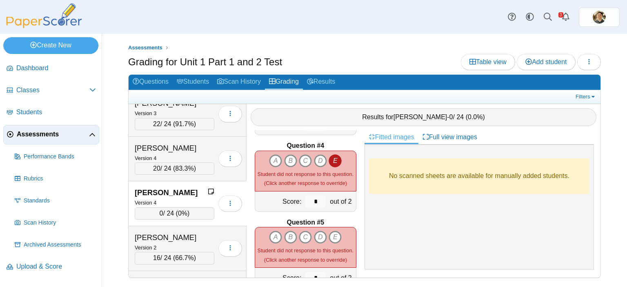
scroll to position [245, 0]
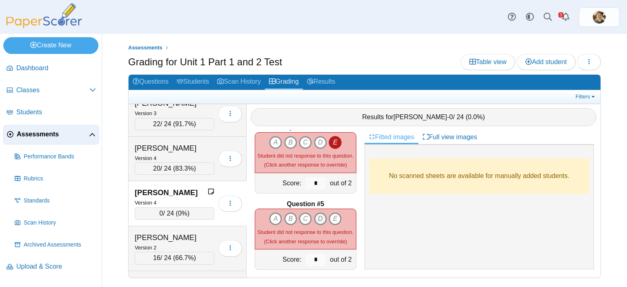
click at [319, 213] on icon "D" at bounding box center [320, 218] width 13 height 13
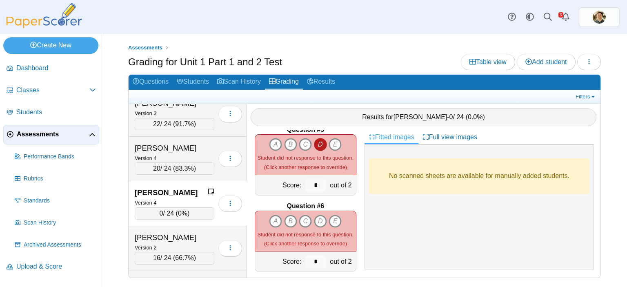
scroll to position [327, 0]
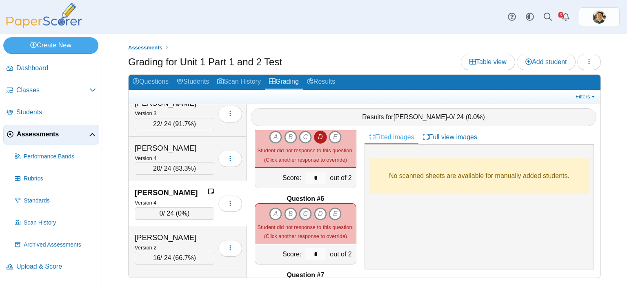
click at [302, 207] on icon "C" at bounding box center [305, 213] width 13 height 13
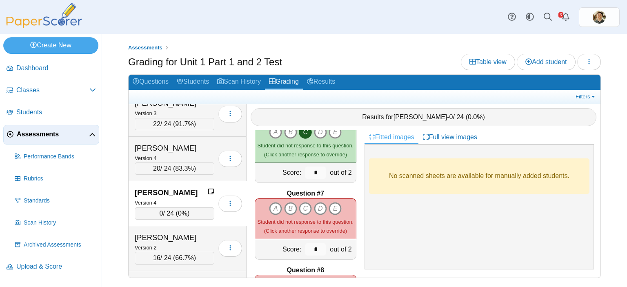
scroll to position [449, 0]
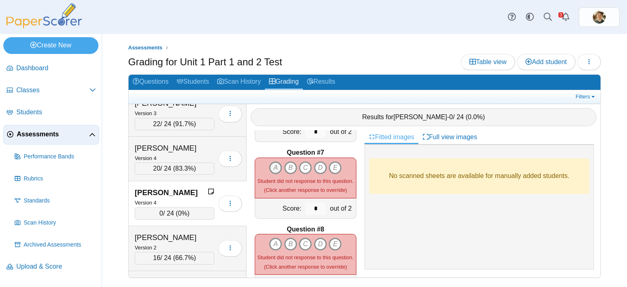
click at [271, 163] on icon "A" at bounding box center [275, 167] width 13 height 13
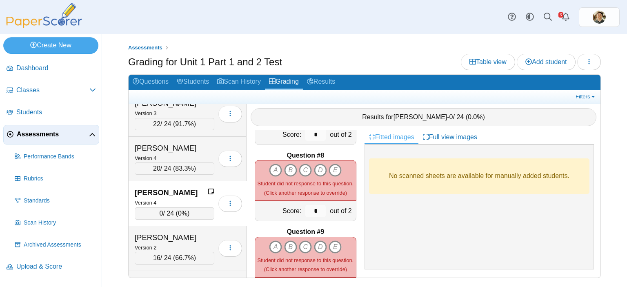
scroll to position [531, 0]
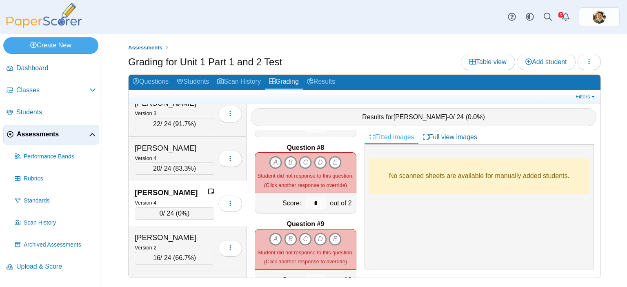
click at [274, 159] on icon "A" at bounding box center [275, 162] width 13 height 13
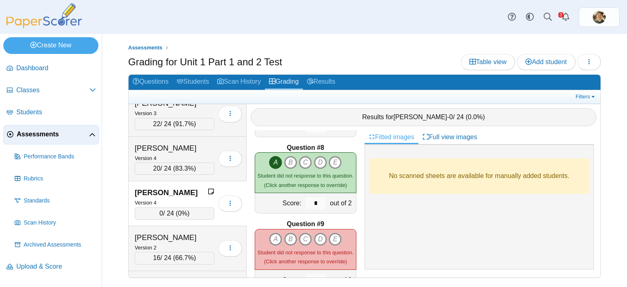
scroll to position [572, 0]
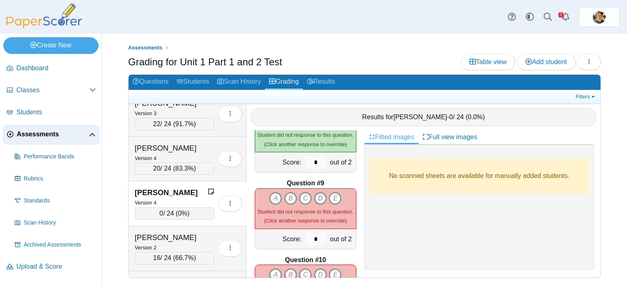
click at [314, 192] on icon "D" at bounding box center [320, 198] width 13 height 13
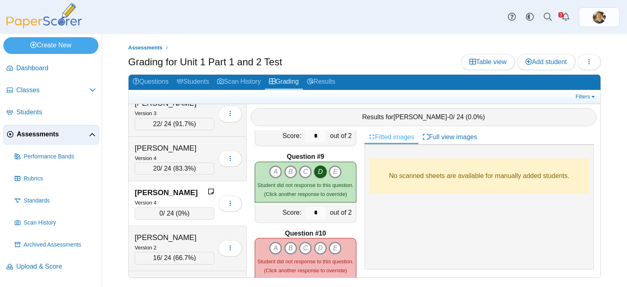
scroll to position [612, 0]
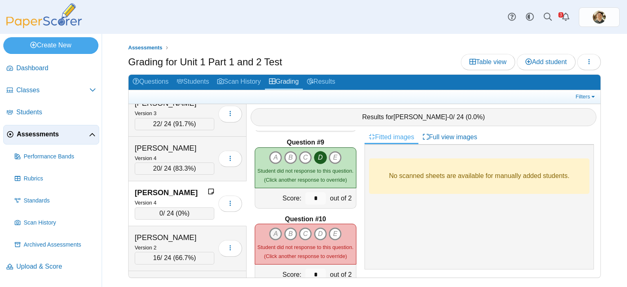
click at [271, 227] on icon "A" at bounding box center [275, 233] width 13 height 13
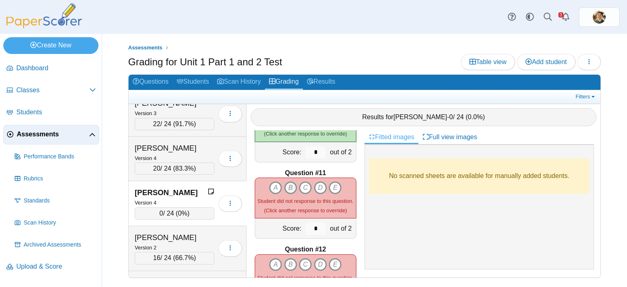
scroll to position [776, 0]
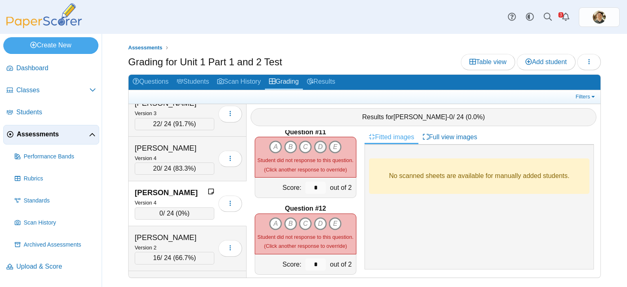
click at [317, 140] on icon "D" at bounding box center [320, 146] width 13 height 13
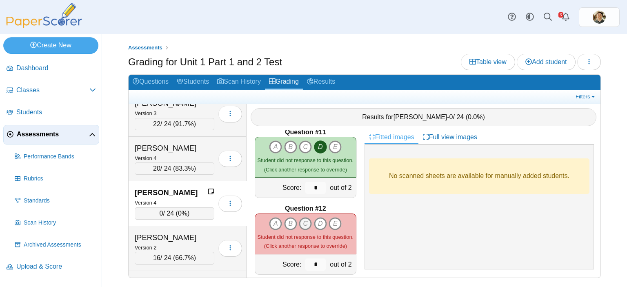
click at [304, 217] on icon "C" at bounding box center [305, 223] width 13 height 13
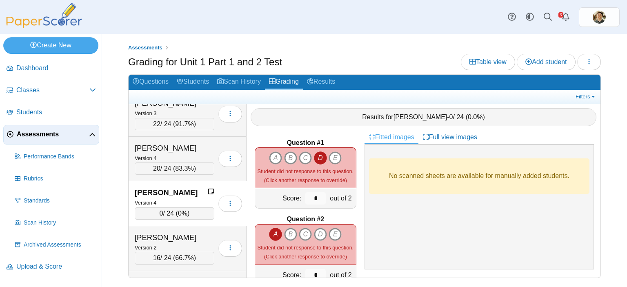
scroll to position [1303, 0]
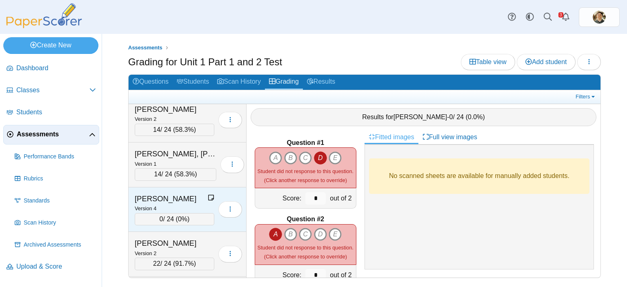
click at [200, 194] on div "[PERSON_NAME]" at bounding box center [171, 199] width 73 height 11
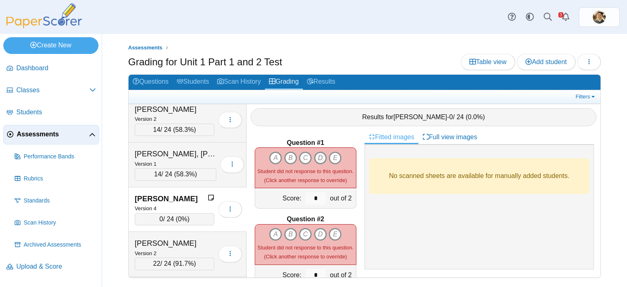
click at [318, 152] on icon "D" at bounding box center [320, 157] width 13 height 13
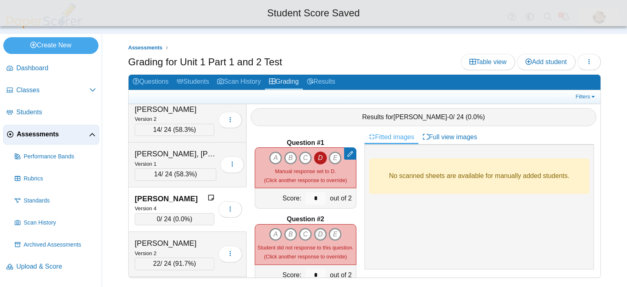
click at [315, 230] on icon "D" at bounding box center [320, 234] width 13 height 13
type input "*"
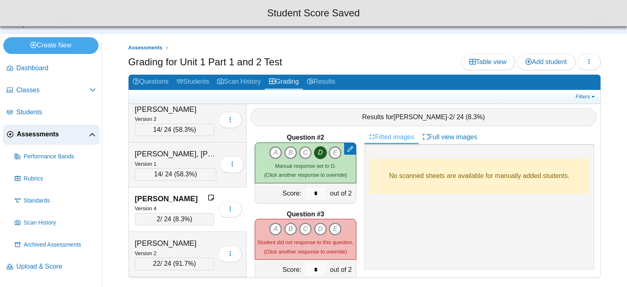
scroll to position [0, 0]
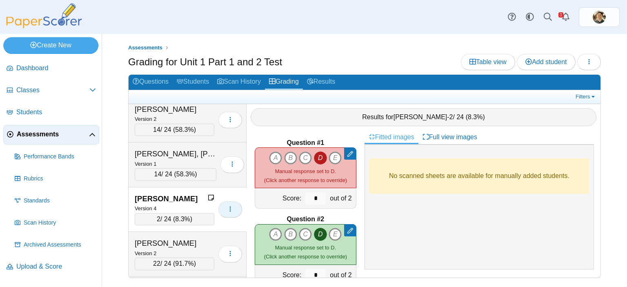
click at [232, 201] on button "button" at bounding box center [230, 209] width 24 height 16
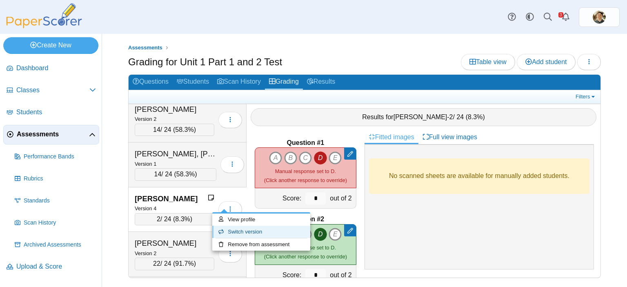
click at [241, 228] on link "Switch version" at bounding box center [261, 232] width 98 height 12
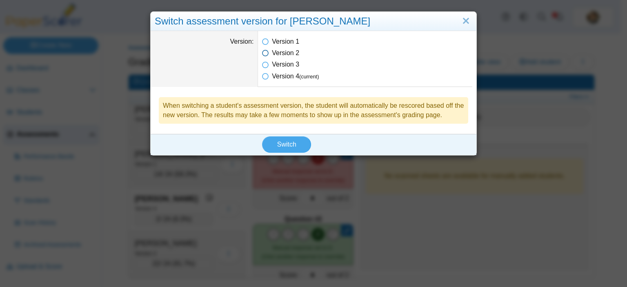
click at [263, 53] on icon at bounding box center [265, 52] width 7 height 6
click at [283, 142] on span "Switch" at bounding box center [286, 144] width 19 height 7
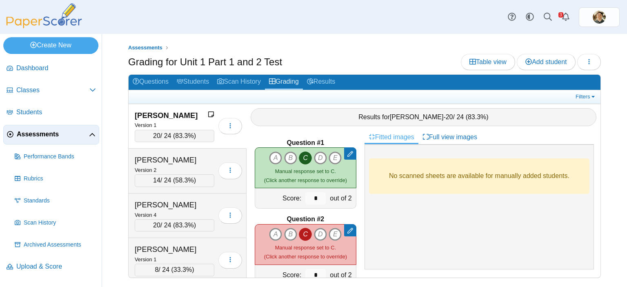
scroll to position [1303, 0]
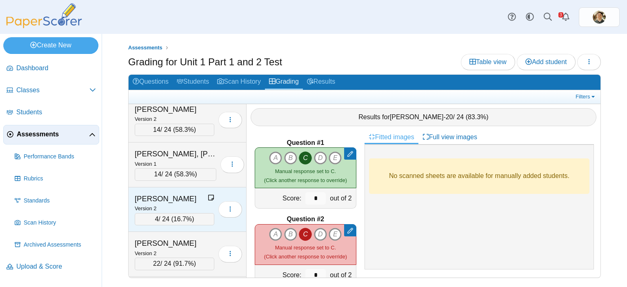
click at [197, 195] on div "[PERSON_NAME]" at bounding box center [171, 199] width 73 height 11
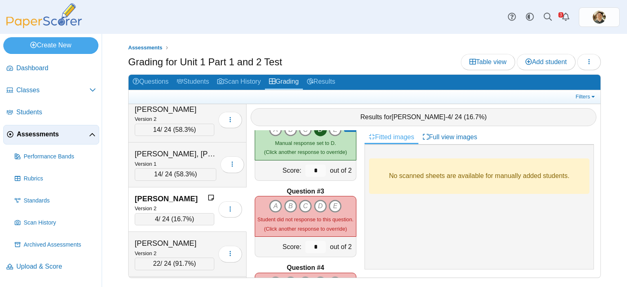
scroll to position [122, 0]
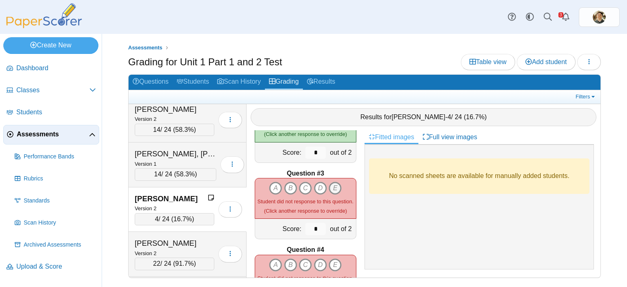
click at [333, 182] on icon "E" at bounding box center [335, 188] width 13 height 13
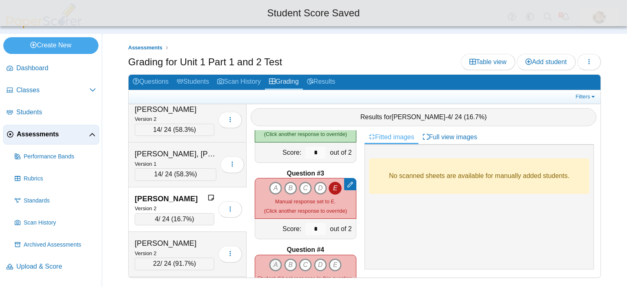
click at [273, 258] on icon "A" at bounding box center [275, 264] width 13 height 13
type input "*"
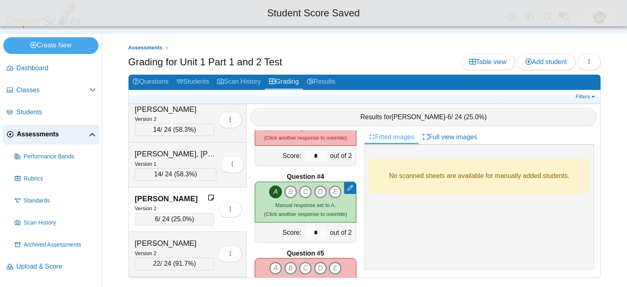
scroll to position [204, 0]
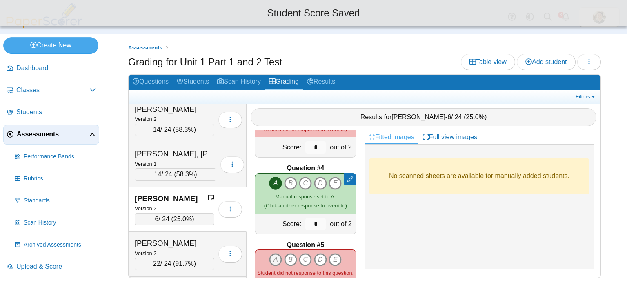
click at [273, 253] on icon "A" at bounding box center [275, 259] width 13 height 13
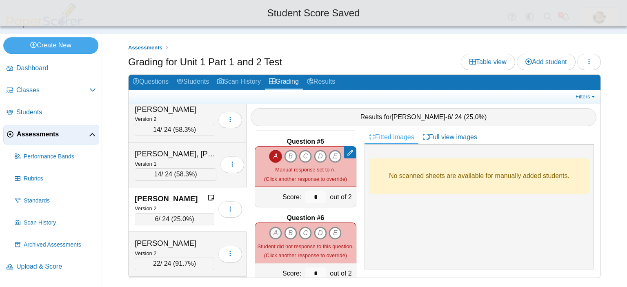
scroll to position [327, 0]
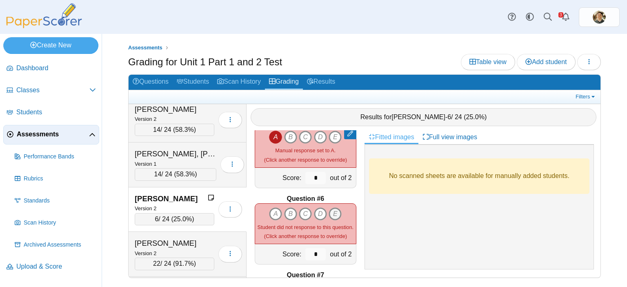
click at [330, 209] on icon "E" at bounding box center [335, 213] width 13 height 13
type input "*"
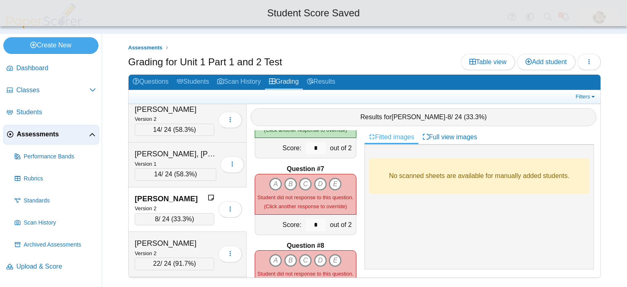
scroll to position [449, 0]
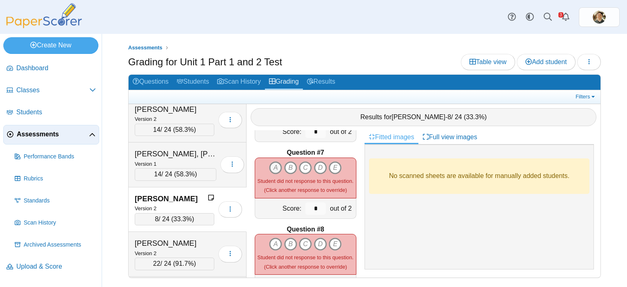
click at [274, 161] on icon "A" at bounding box center [275, 167] width 13 height 13
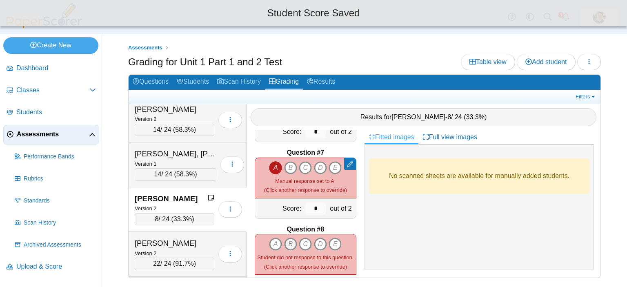
click at [285, 238] on icon "B" at bounding box center [290, 244] width 13 height 13
type input "*"
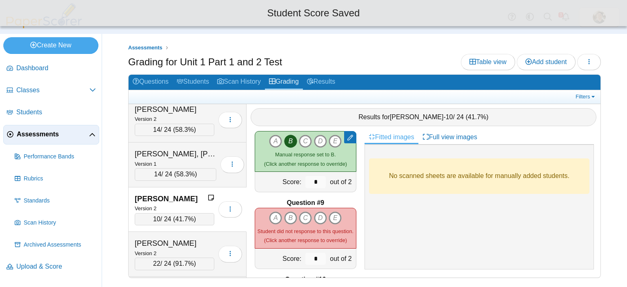
scroll to position [572, 0]
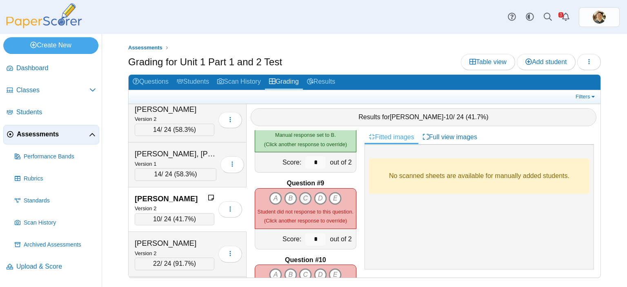
click at [302, 194] on icon "C" at bounding box center [305, 198] width 13 height 13
type input "*"
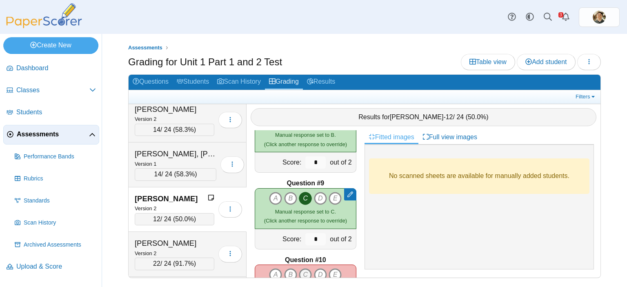
click at [303, 268] on icon "C" at bounding box center [305, 274] width 13 height 13
type input "*"
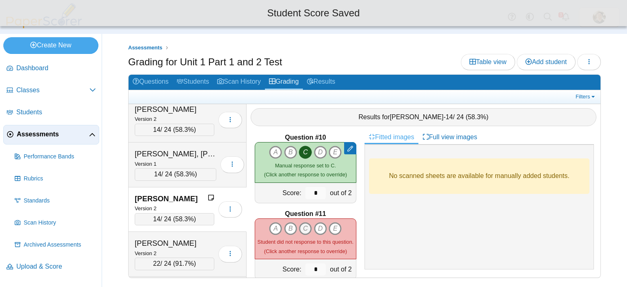
scroll to position [735, 0]
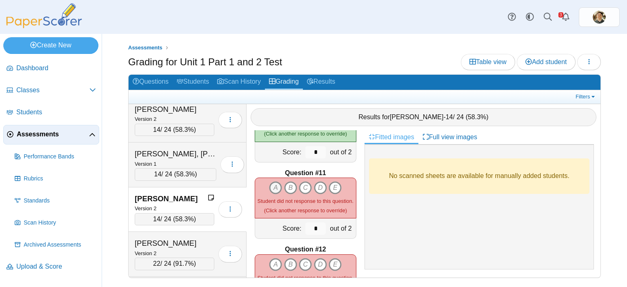
click at [273, 181] on icon "A" at bounding box center [275, 187] width 13 height 13
type input "*"
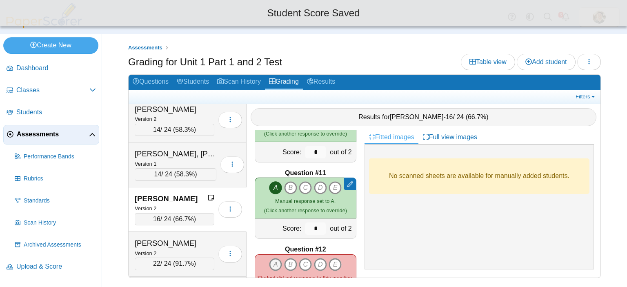
click at [273, 259] on icon "A" at bounding box center [275, 264] width 13 height 13
type input "*"
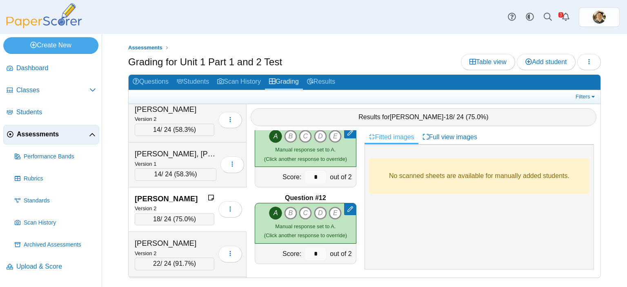
scroll to position [2326, 0]
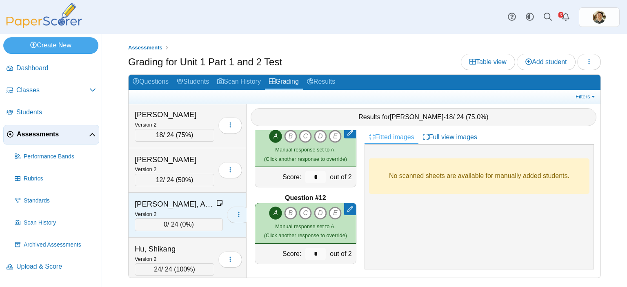
click at [236, 211] on icon "button" at bounding box center [239, 214] width 7 height 7
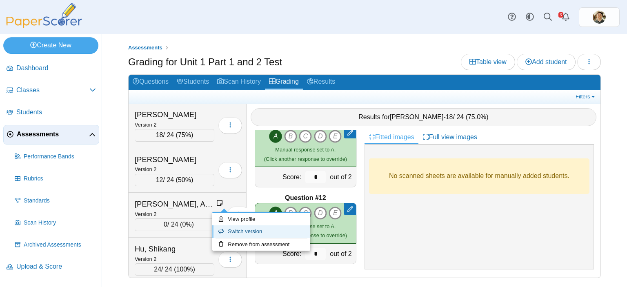
click at [245, 229] on link "Switch version" at bounding box center [261, 231] width 98 height 12
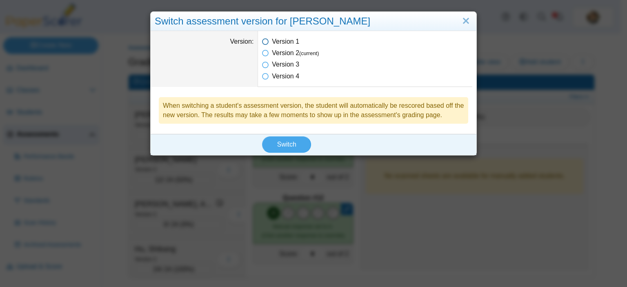
click at [262, 40] on icon at bounding box center [265, 40] width 7 height 6
click at [283, 142] on span "Switch" at bounding box center [286, 144] width 19 height 7
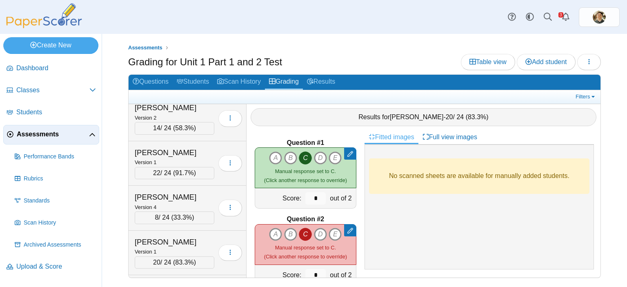
scroll to position [2326, 0]
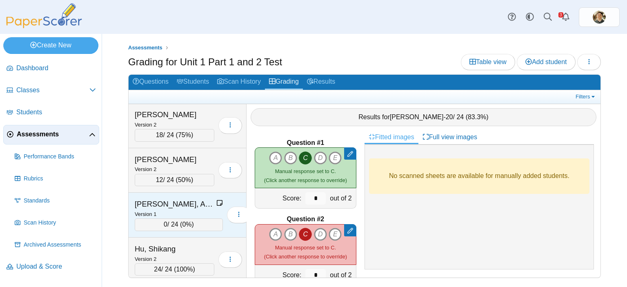
click at [186, 199] on div "[PERSON_NAME], Amaiah" at bounding box center [176, 204] width 82 height 11
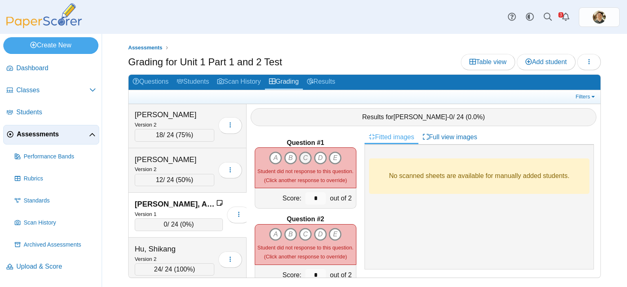
click at [304, 155] on icon "C" at bounding box center [305, 157] width 13 height 13
type input "*"
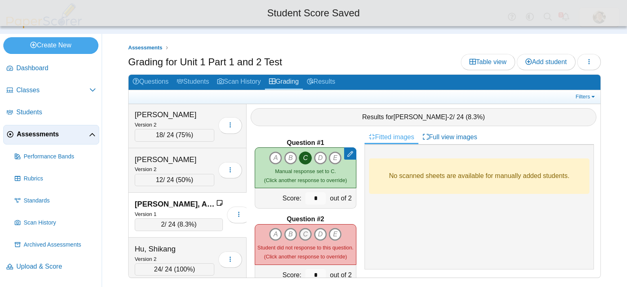
click at [304, 232] on icon "C" at bounding box center [305, 234] width 13 height 13
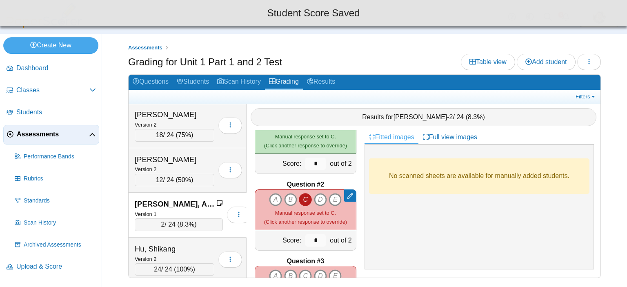
scroll to position [122, 0]
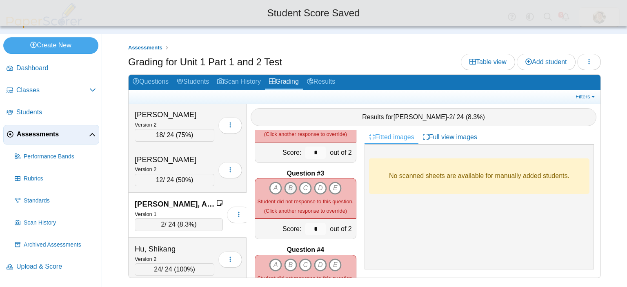
click at [287, 182] on icon "B" at bounding box center [290, 188] width 13 height 13
type input "*"
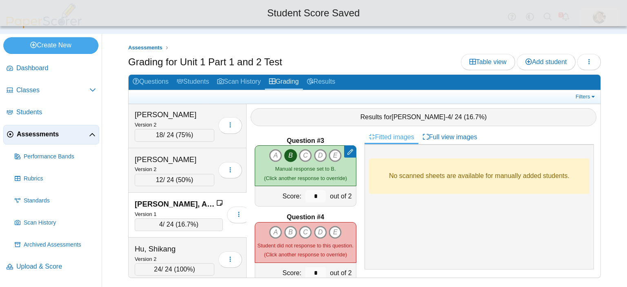
scroll to position [204, 0]
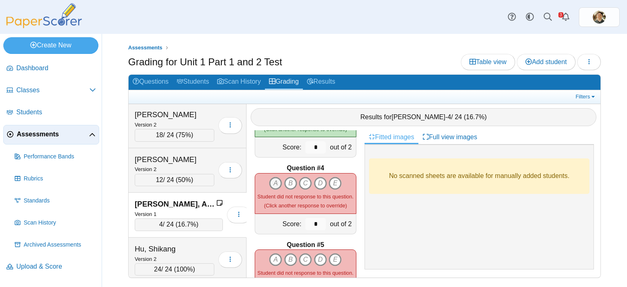
click at [269, 178] on icon "A" at bounding box center [275, 183] width 13 height 13
type input "*"
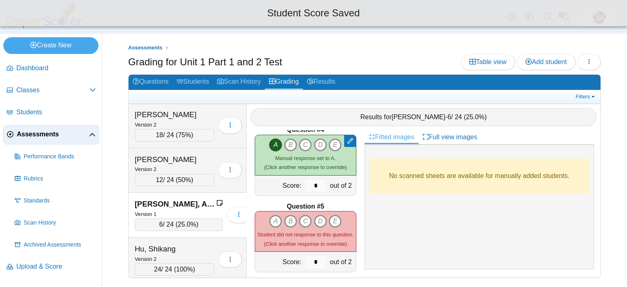
scroll to position [286, 0]
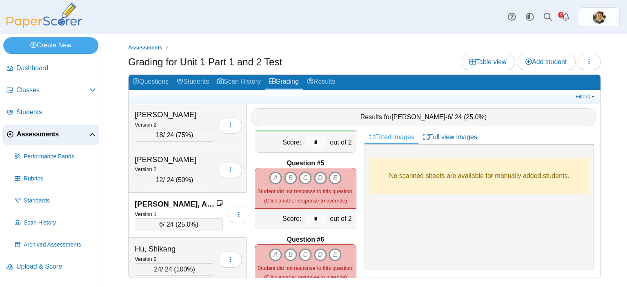
click at [318, 171] on icon "D" at bounding box center [320, 177] width 13 height 13
type input "*"
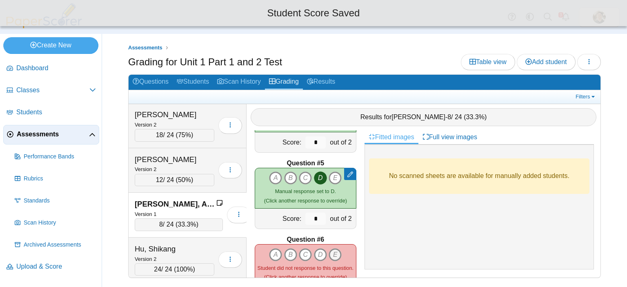
click at [332, 248] on icon "E" at bounding box center [335, 254] width 13 height 13
type input "*"
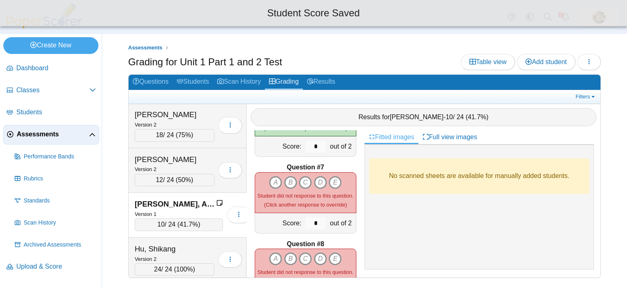
scroll to position [449, 0]
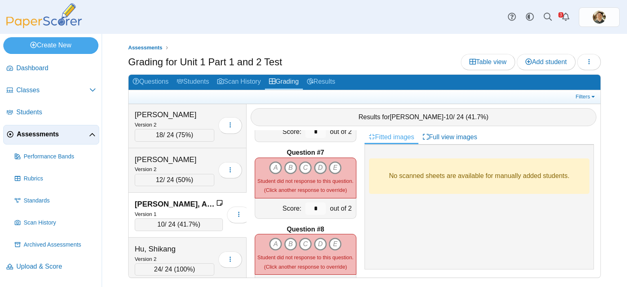
click at [316, 165] on icon "D" at bounding box center [320, 167] width 13 height 13
type input "*"
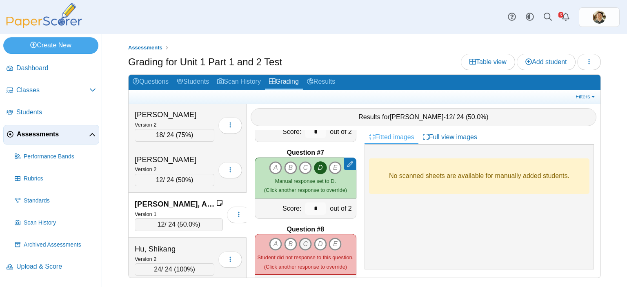
click at [303, 240] on icon "C" at bounding box center [305, 244] width 13 height 13
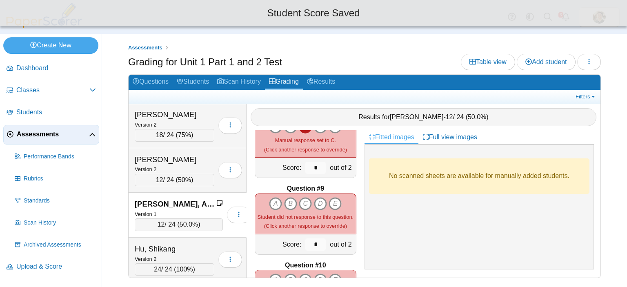
scroll to position [572, 0]
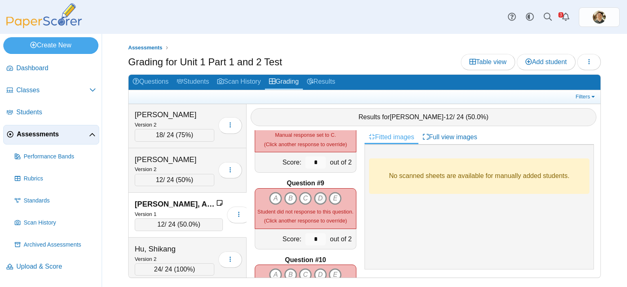
click at [316, 196] on icon "D" at bounding box center [320, 198] width 13 height 13
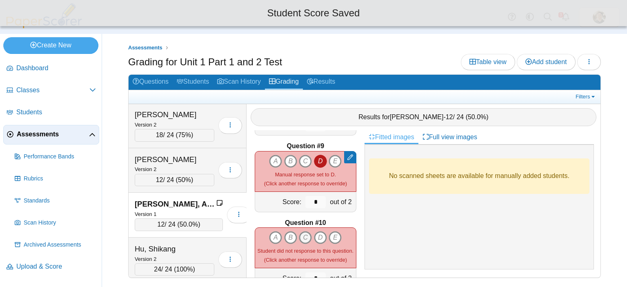
scroll to position [653, 0]
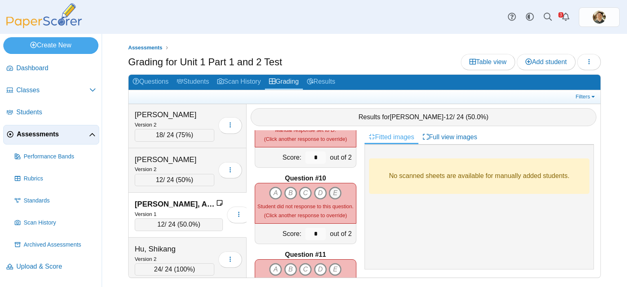
click at [329, 187] on icon "E" at bounding box center [335, 193] width 13 height 13
type input "*"
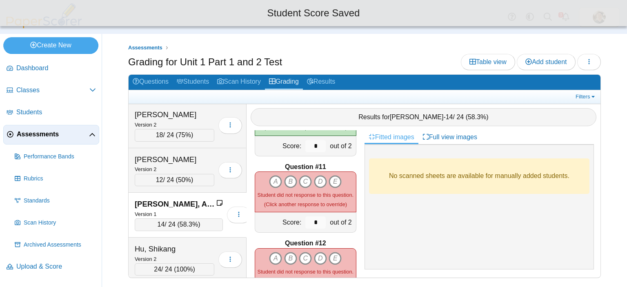
scroll to position [776, 0]
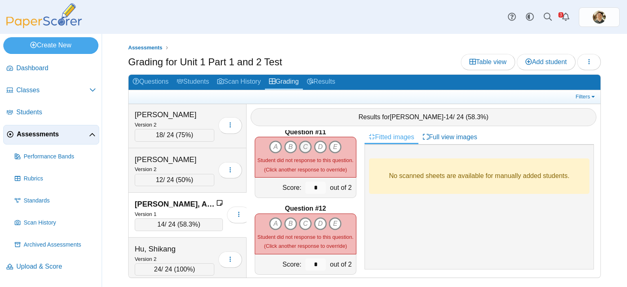
click at [302, 142] on icon "C" at bounding box center [305, 146] width 13 height 13
type input "*"
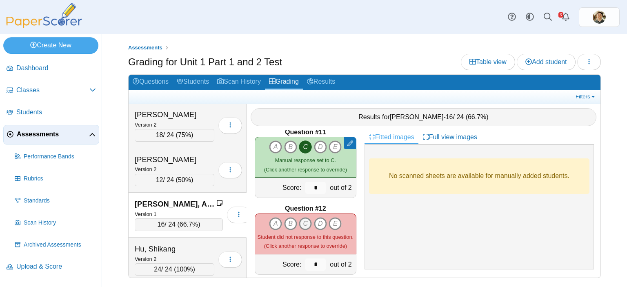
click at [304, 217] on icon "C" at bounding box center [305, 223] width 13 height 13
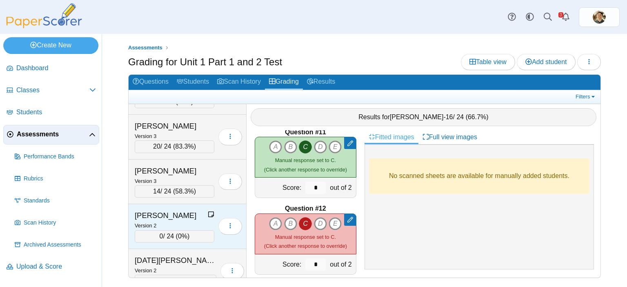
click at [202, 221] on div "Version 2" at bounding box center [175, 225] width 80 height 9
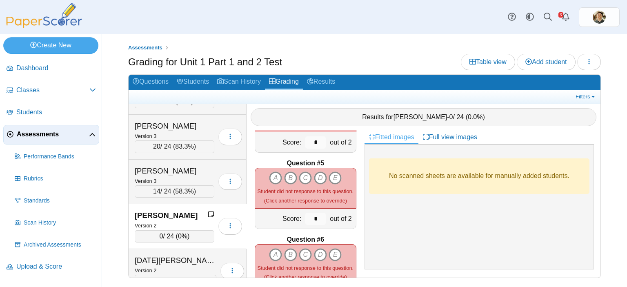
scroll to position [0, 0]
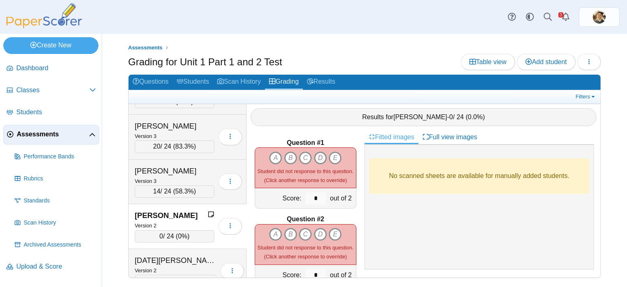
click at [314, 151] on icon "D" at bounding box center [320, 157] width 13 height 13
type input "*"
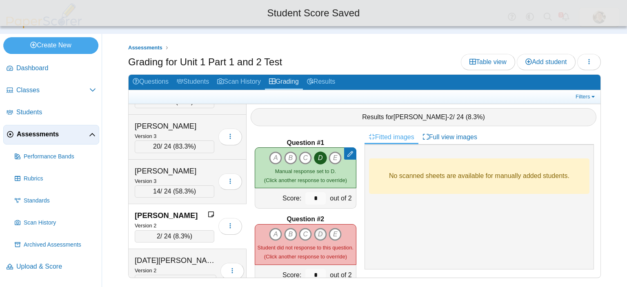
click at [316, 232] on icon "D" at bounding box center [320, 234] width 13 height 13
type input "*"
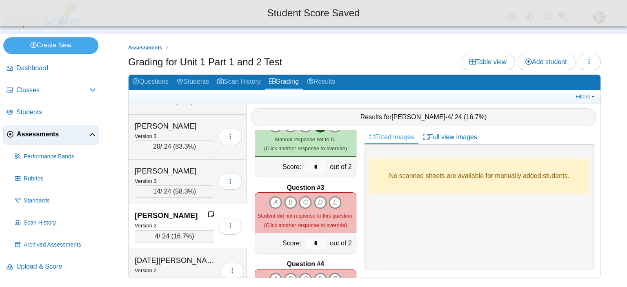
scroll to position [122, 0]
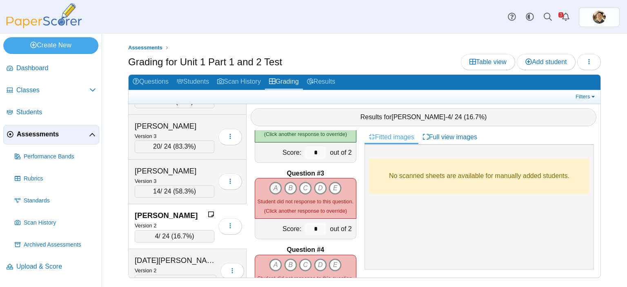
click at [272, 183] on icon "A" at bounding box center [275, 188] width 13 height 13
type input "*"
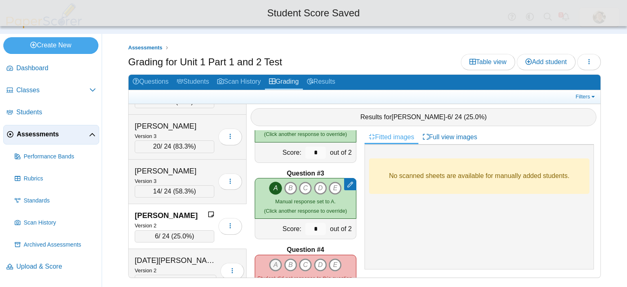
click at [272, 258] on icon "A" at bounding box center [275, 264] width 13 height 13
type input "*"
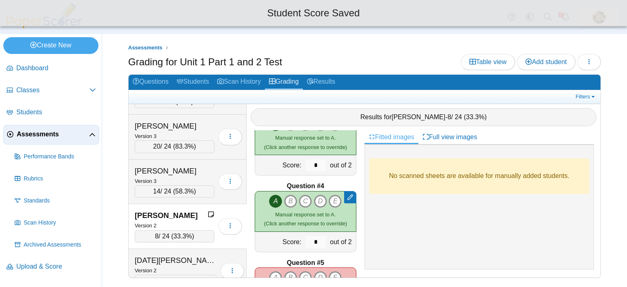
scroll to position [204, 0]
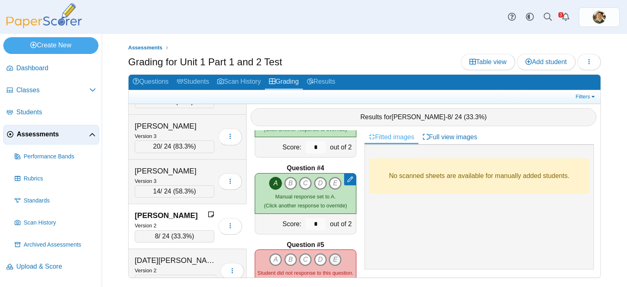
click at [330, 256] on icon "E" at bounding box center [335, 259] width 13 height 13
type input "*"
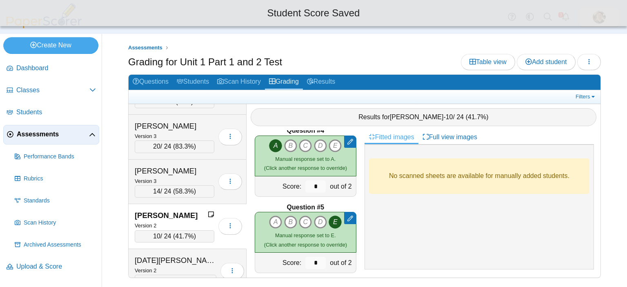
scroll to position [286, 0]
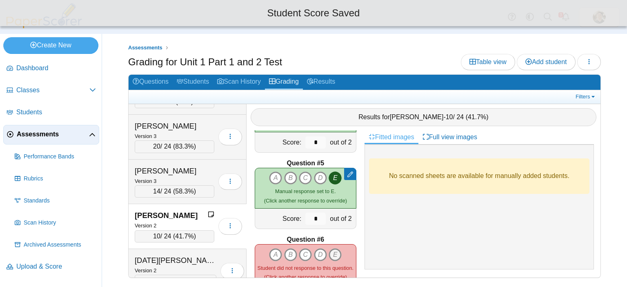
click at [333, 249] on icon "E" at bounding box center [335, 254] width 13 height 13
type input "*"
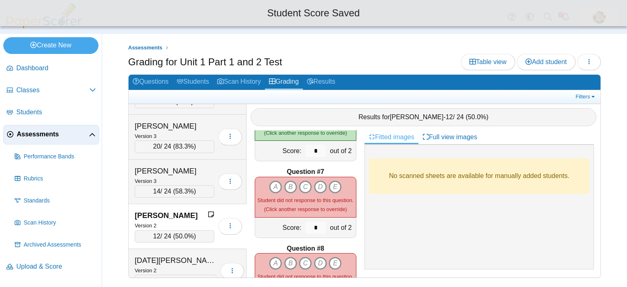
scroll to position [449, 0]
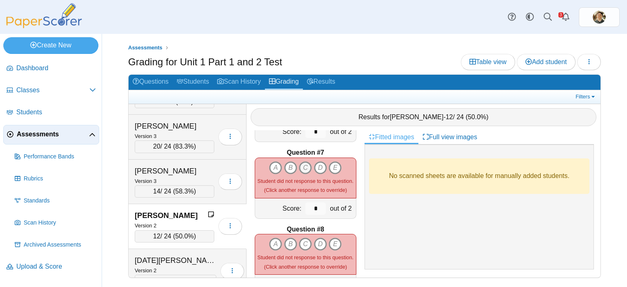
click at [304, 164] on icon "C" at bounding box center [305, 167] width 13 height 13
type input "*"
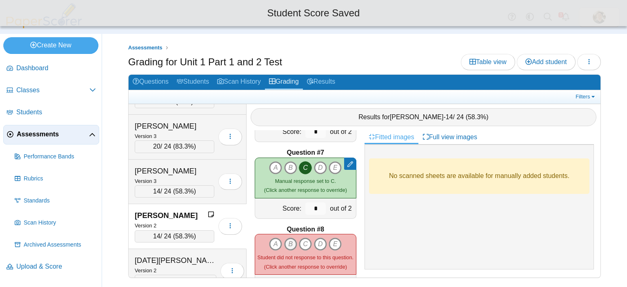
click at [285, 238] on icon "B" at bounding box center [290, 244] width 13 height 13
type input "*"
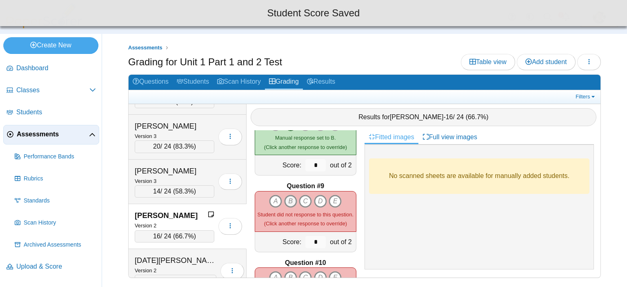
scroll to position [572, 0]
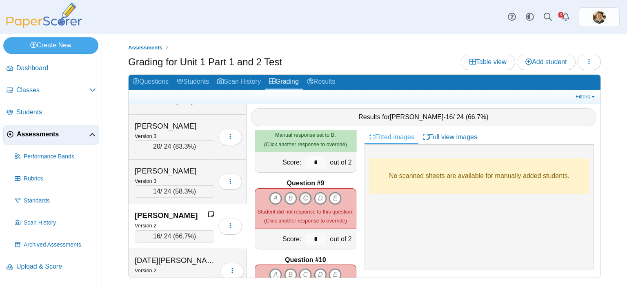
click at [305, 195] on icon "C" at bounding box center [305, 198] width 13 height 13
type input "*"
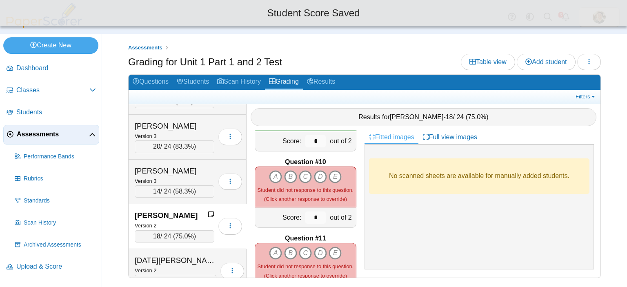
scroll to position [694, 0]
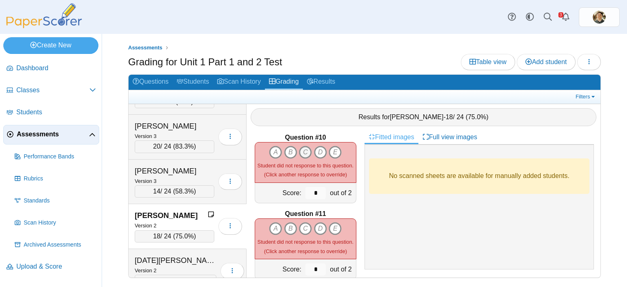
click at [303, 147] on icon "C" at bounding box center [305, 152] width 13 height 13
type input "*"
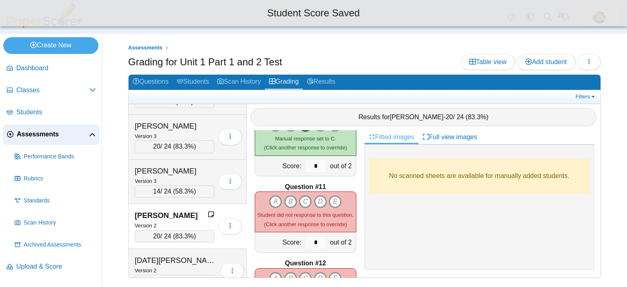
scroll to position [735, 0]
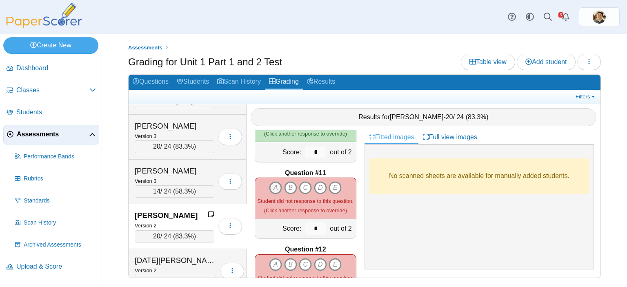
click at [273, 181] on icon "A" at bounding box center [275, 187] width 13 height 13
type input "*"
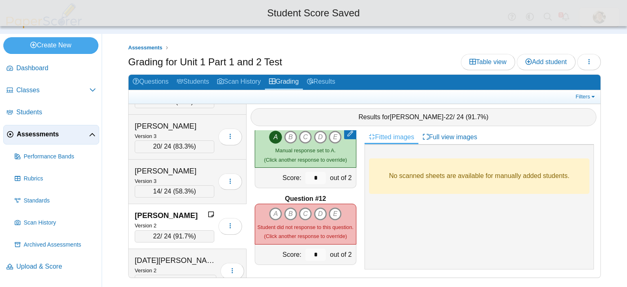
scroll to position [786, 0]
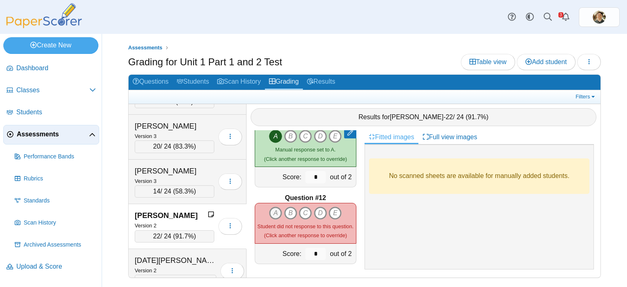
click at [273, 207] on icon "A" at bounding box center [275, 213] width 13 height 13
type input "*"
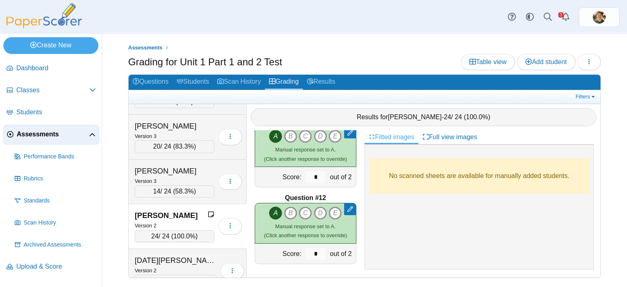
scroll to position [2460, 0]
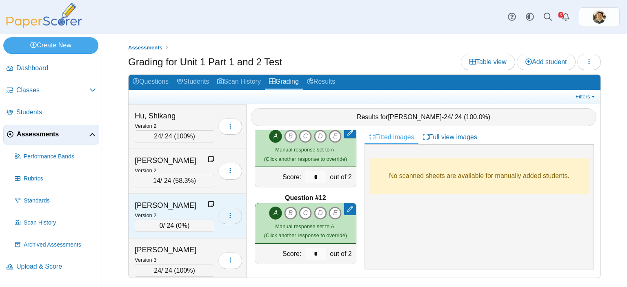
click at [229, 208] on button "button" at bounding box center [230, 216] width 24 height 16
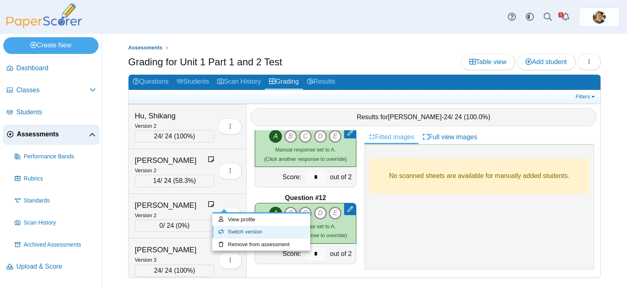
click at [248, 229] on link "Switch version" at bounding box center [261, 232] width 98 height 12
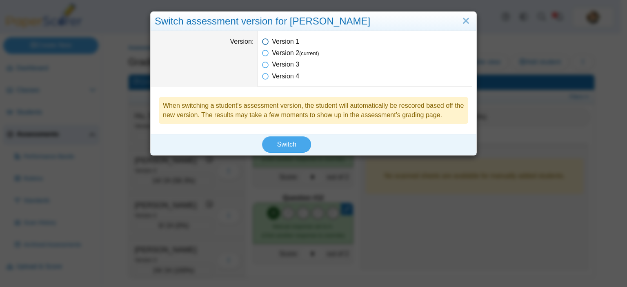
click at [263, 43] on icon at bounding box center [265, 40] width 7 height 6
click at [282, 143] on span "Switch" at bounding box center [286, 144] width 19 height 7
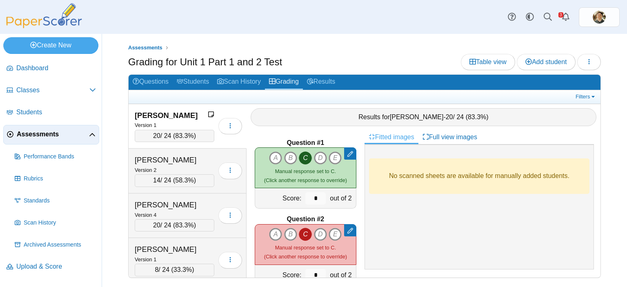
scroll to position [2460, 0]
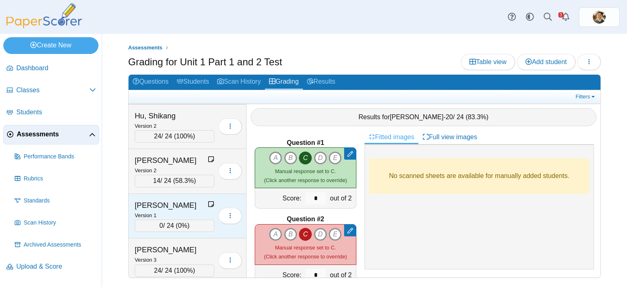
click at [189, 200] on div "[PERSON_NAME]" at bounding box center [171, 205] width 73 height 11
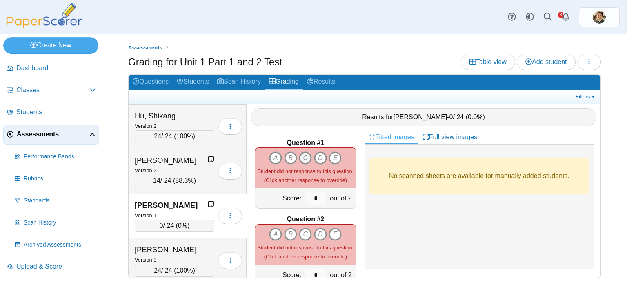
click at [301, 152] on icon "C" at bounding box center [305, 157] width 13 height 13
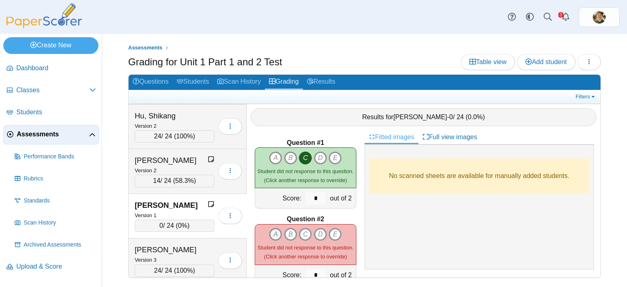
click at [269, 228] on icon "A" at bounding box center [275, 234] width 13 height 13
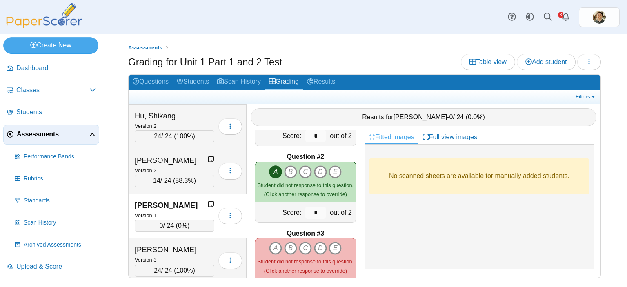
scroll to position [82, 0]
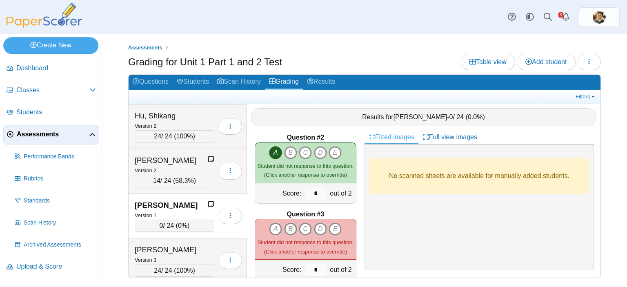
click at [288, 223] on icon "B" at bounding box center [290, 229] width 13 height 13
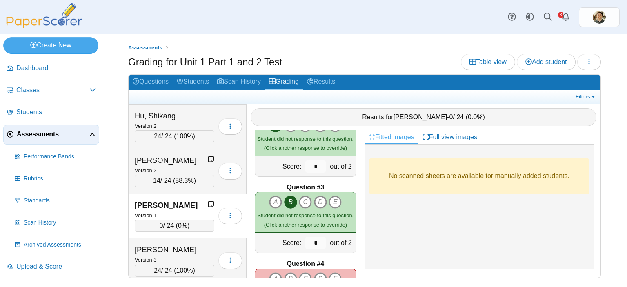
scroll to position [163, 0]
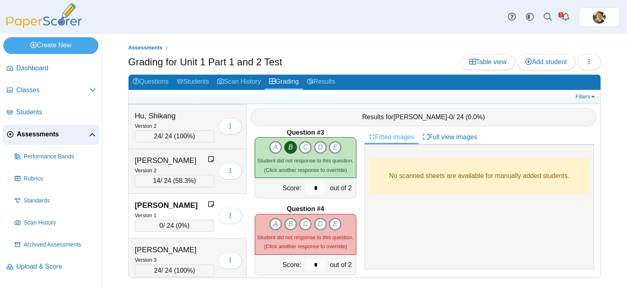
click at [269, 218] on icon "A" at bounding box center [275, 224] width 13 height 13
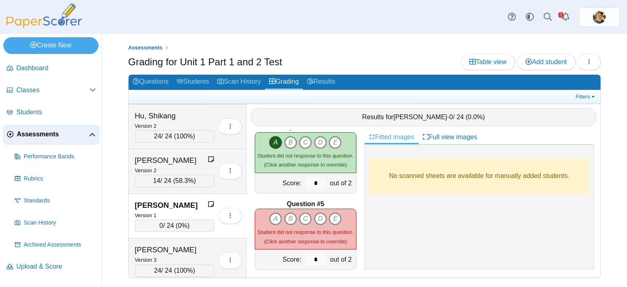
scroll to position [286, 0]
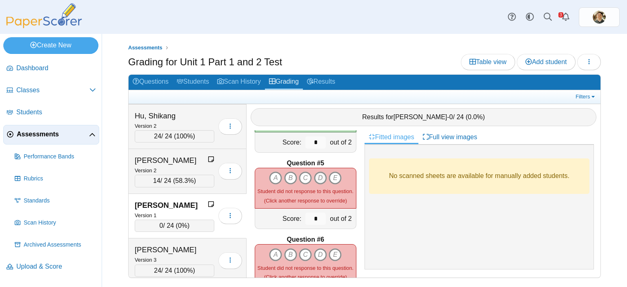
click at [317, 171] on icon "D" at bounding box center [320, 177] width 13 height 13
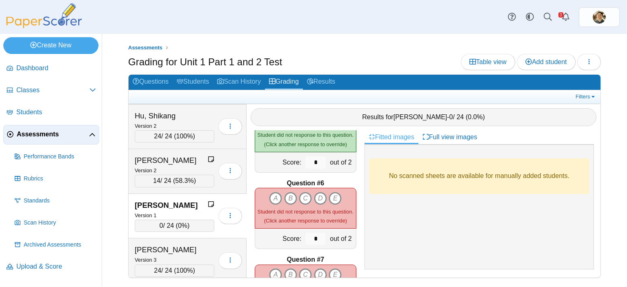
scroll to position [367, 0]
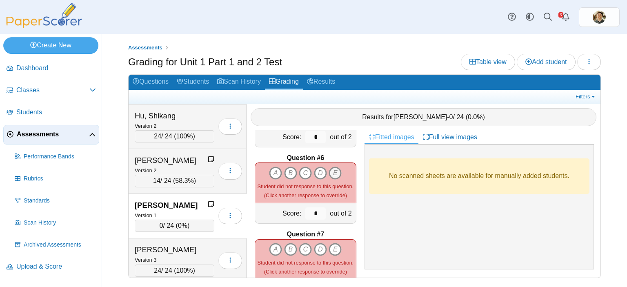
click at [330, 167] on icon "E" at bounding box center [335, 173] width 13 height 13
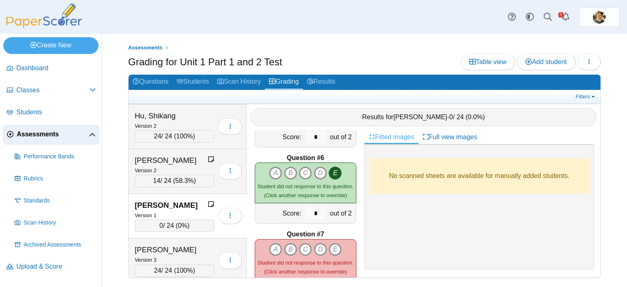
click at [331, 243] on icon "E" at bounding box center [335, 249] width 13 height 13
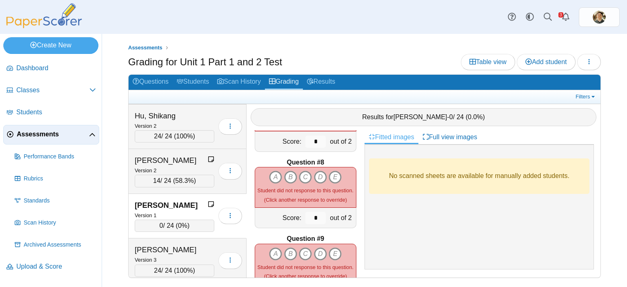
scroll to position [531, 0]
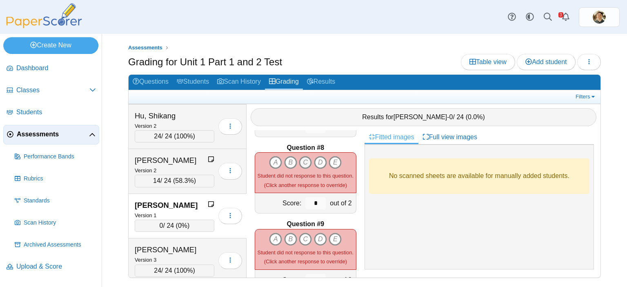
click at [301, 159] on icon "C" at bounding box center [305, 162] width 13 height 13
click at [319, 233] on icon "D" at bounding box center [320, 239] width 13 height 13
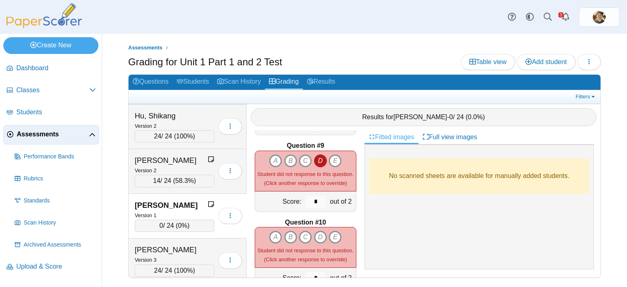
scroll to position [653, 0]
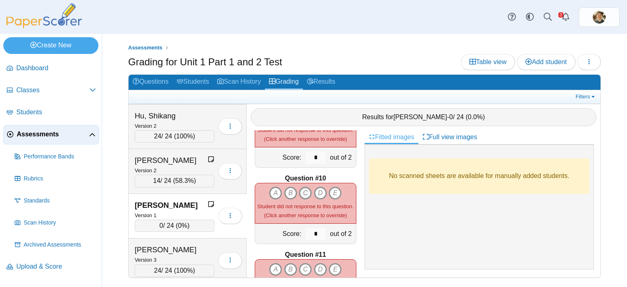
click at [301, 189] on icon "C" at bounding box center [305, 193] width 13 height 13
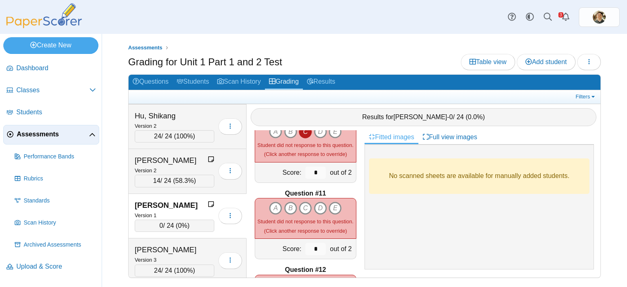
scroll to position [735, 0]
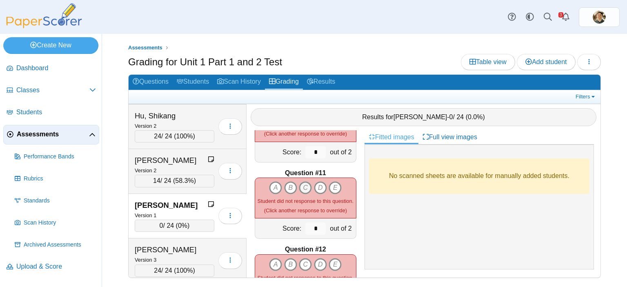
click at [305, 183] on icon "C" at bounding box center [305, 187] width 13 height 13
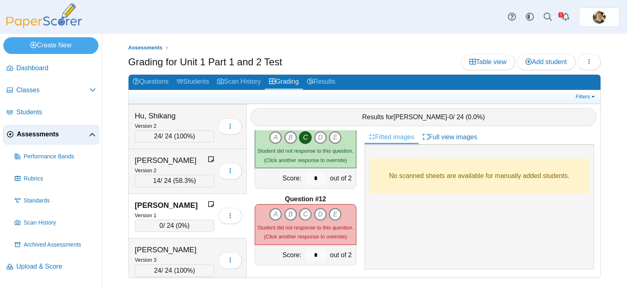
scroll to position [786, 0]
click at [287, 208] on icon "B" at bounding box center [290, 213] width 13 height 13
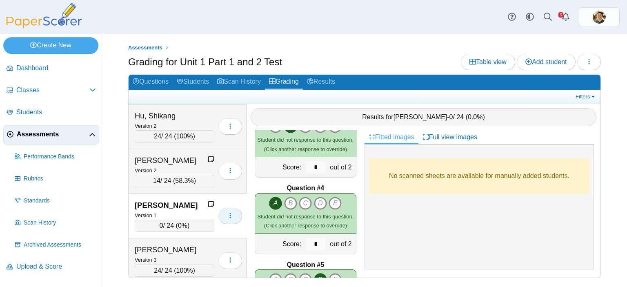
scroll to position [92, 0]
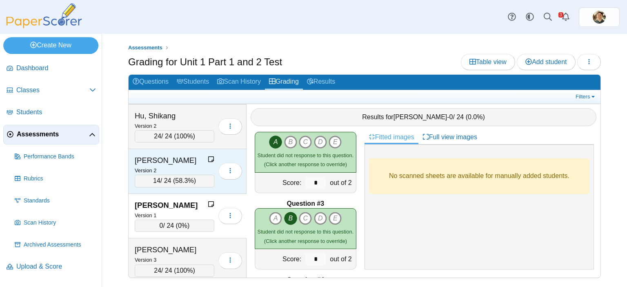
click at [192, 166] on div "Version 2" at bounding box center [175, 170] width 80 height 9
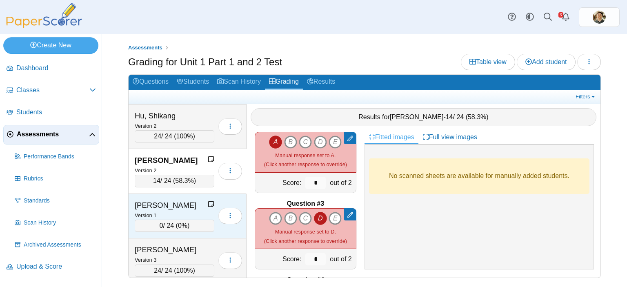
click at [180, 200] on div "[PERSON_NAME]" at bounding box center [171, 205] width 73 height 11
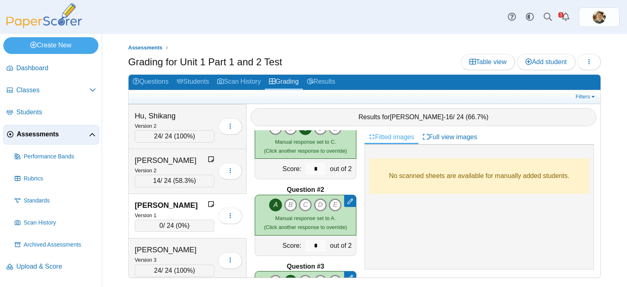
scroll to position [0, 0]
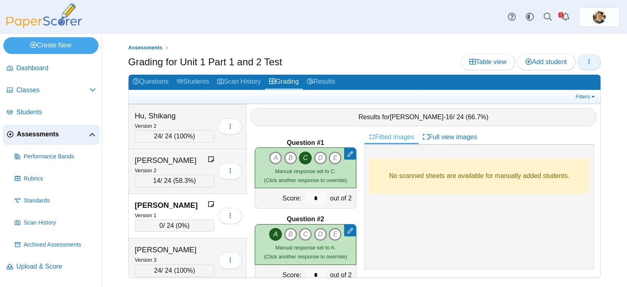
click at [589, 60] on use "button" at bounding box center [589, 61] width 1 height 5
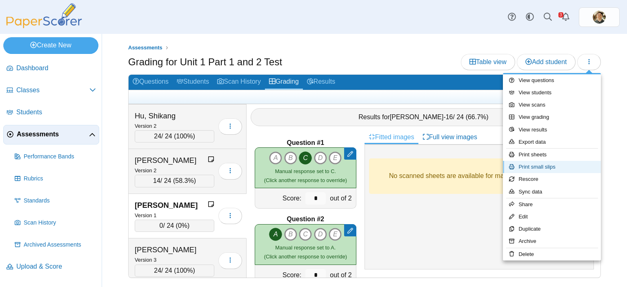
click at [533, 164] on link "Print small slips" at bounding box center [552, 167] width 98 height 12
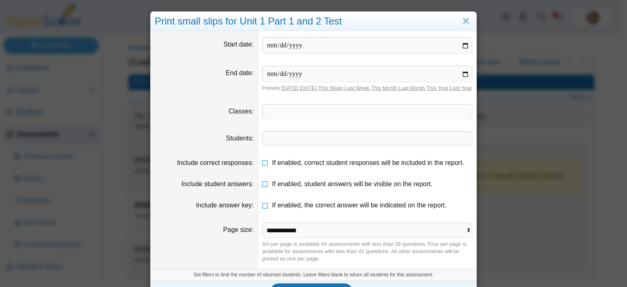
scroll to position [26, 0]
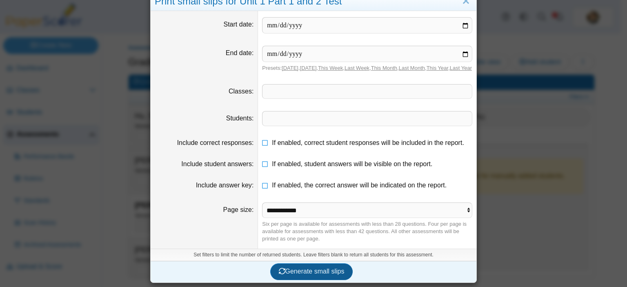
click at [319, 269] on span "Generate small slips" at bounding box center [312, 271] width 66 height 7
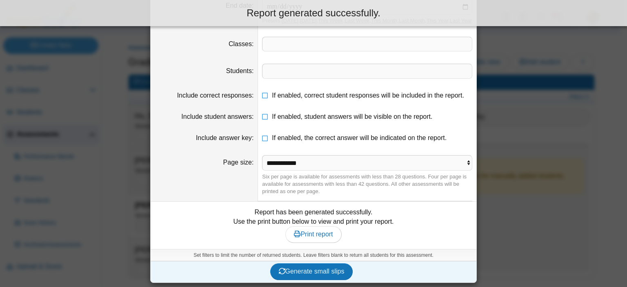
scroll to position [73, 0]
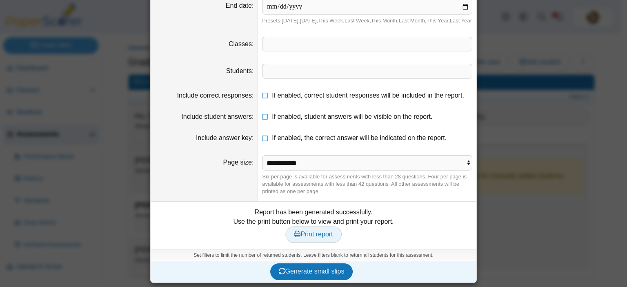
click at [314, 235] on span "Print report" at bounding box center [313, 234] width 39 height 7
